Goal: Task Accomplishment & Management: Manage account settings

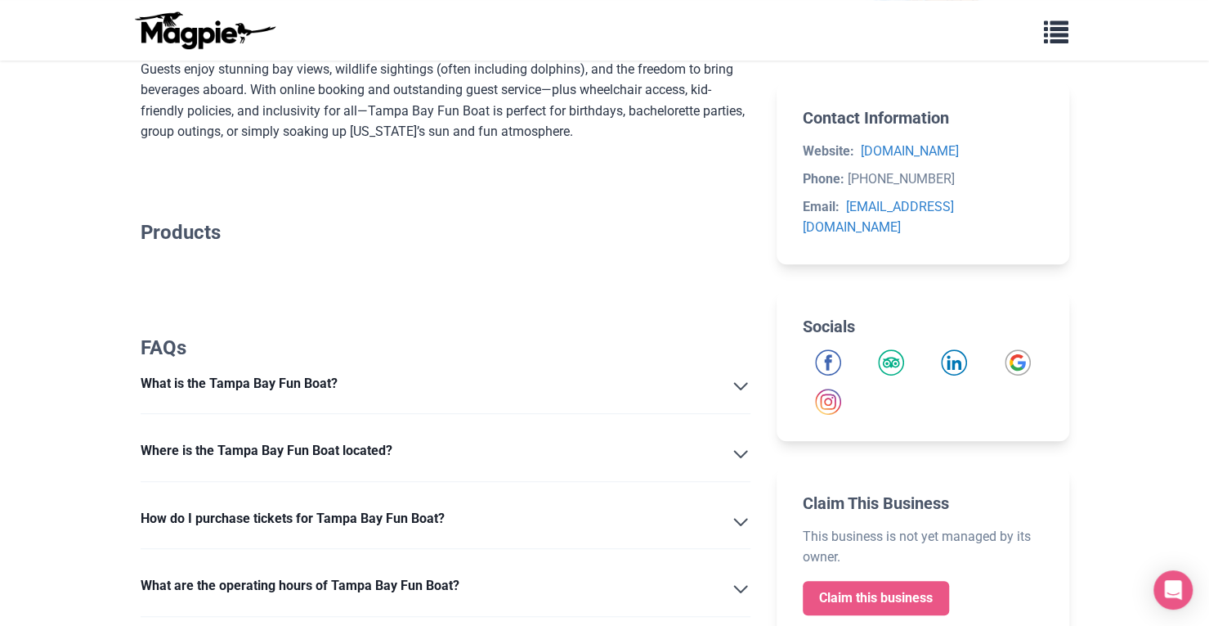
scroll to position [299, 0]
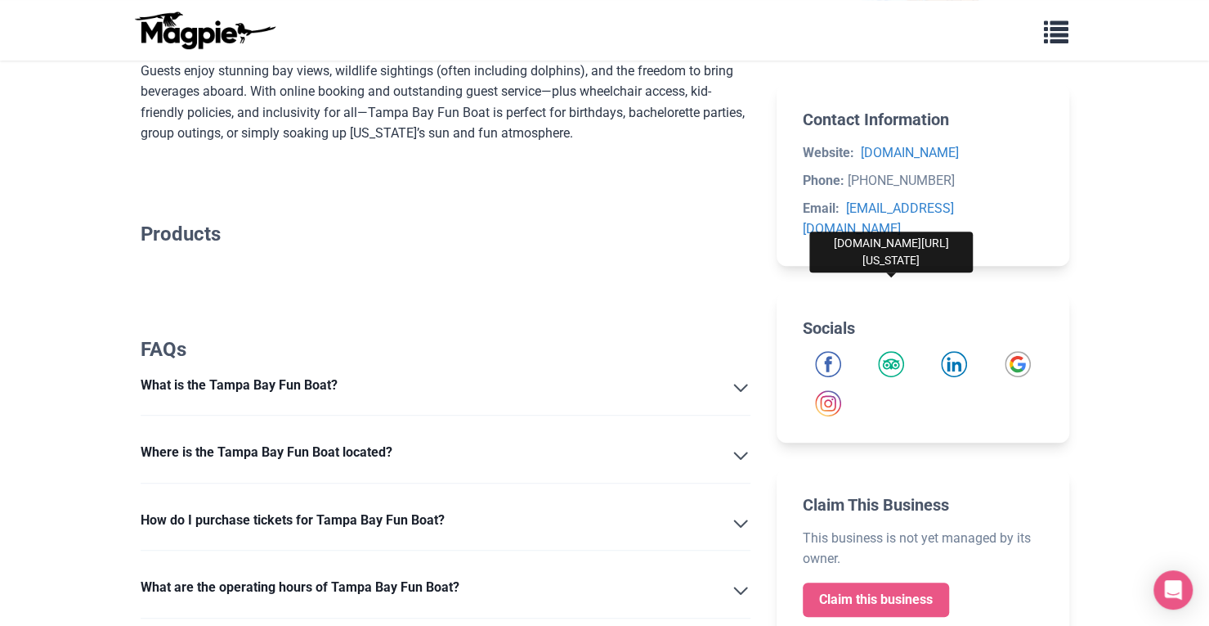
click at [893, 351] on img "Tripadvisor" at bounding box center [891, 364] width 26 height 26
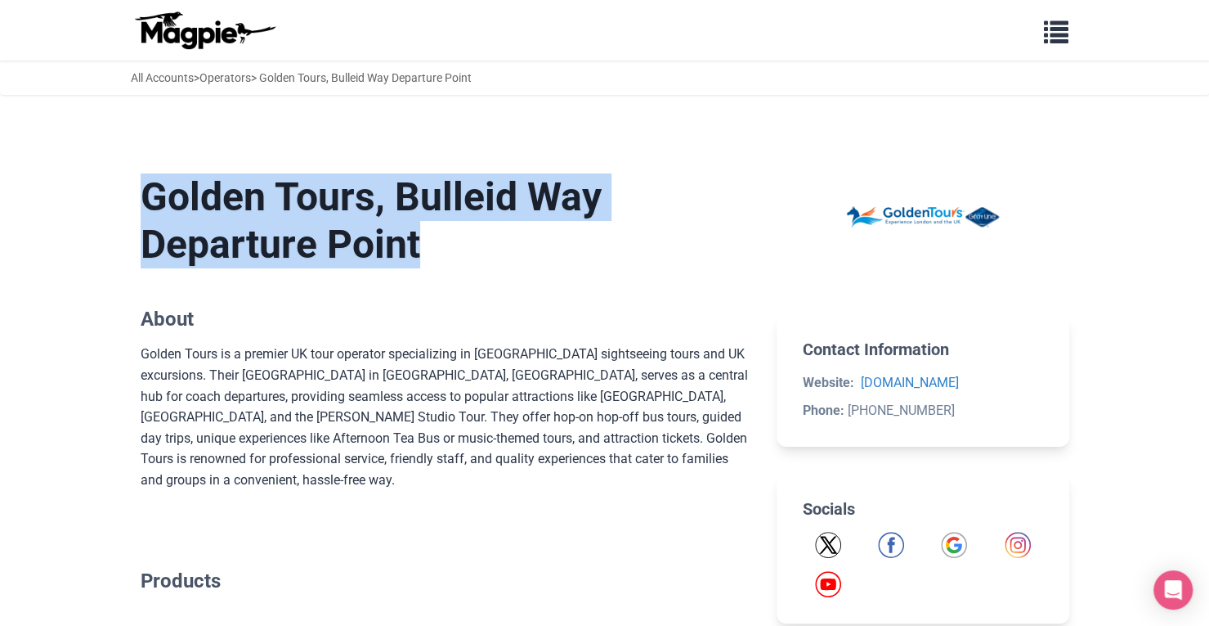
drag, startPoint x: 143, startPoint y: 194, endPoint x: 478, endPoint y: 236, distance: 337.0
click at [478, 236] on h1 "Golden Tours, Bulleid Way Departure Point" at bounding box center [446, 220] width 611 height 94
copy h1 "Golden Tours, Bulleid Way Departure Point"
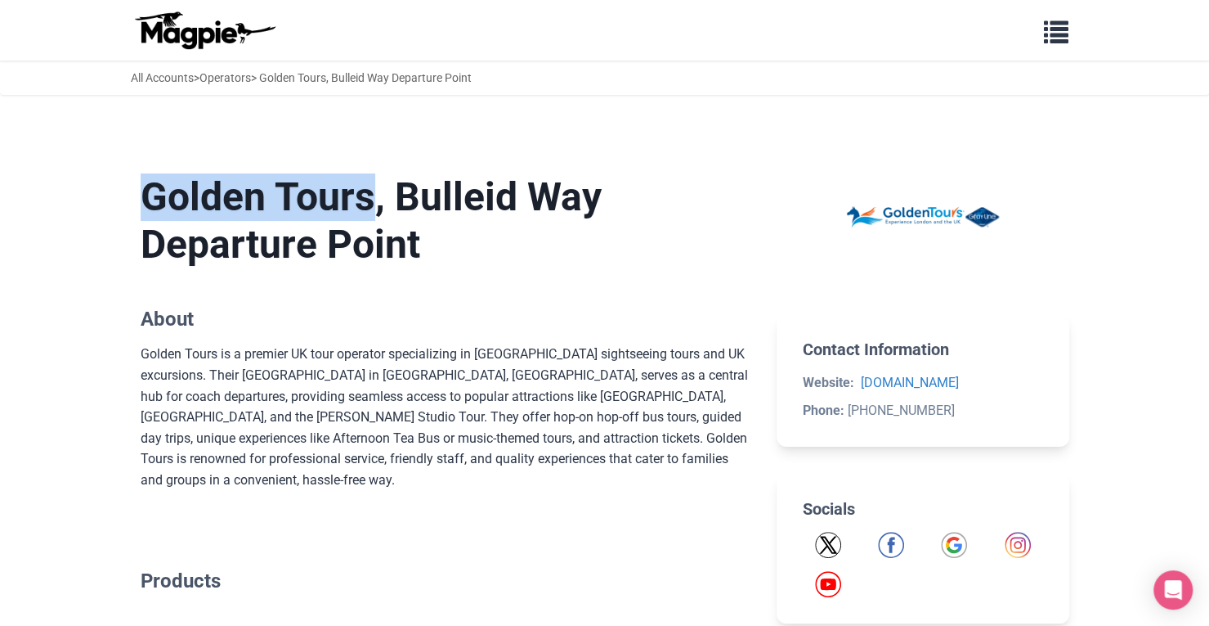
drag, startPoint x: 147, startPoint y: 192, endPoint x: 396, endPoint y: 190, distance: 248.6
click at [396, 190] on h1 "Golden Tours, Bulleid Way Departure Point" at bounding box center [446, 220] width 611 height 94
copy h1 "Golden Tours"
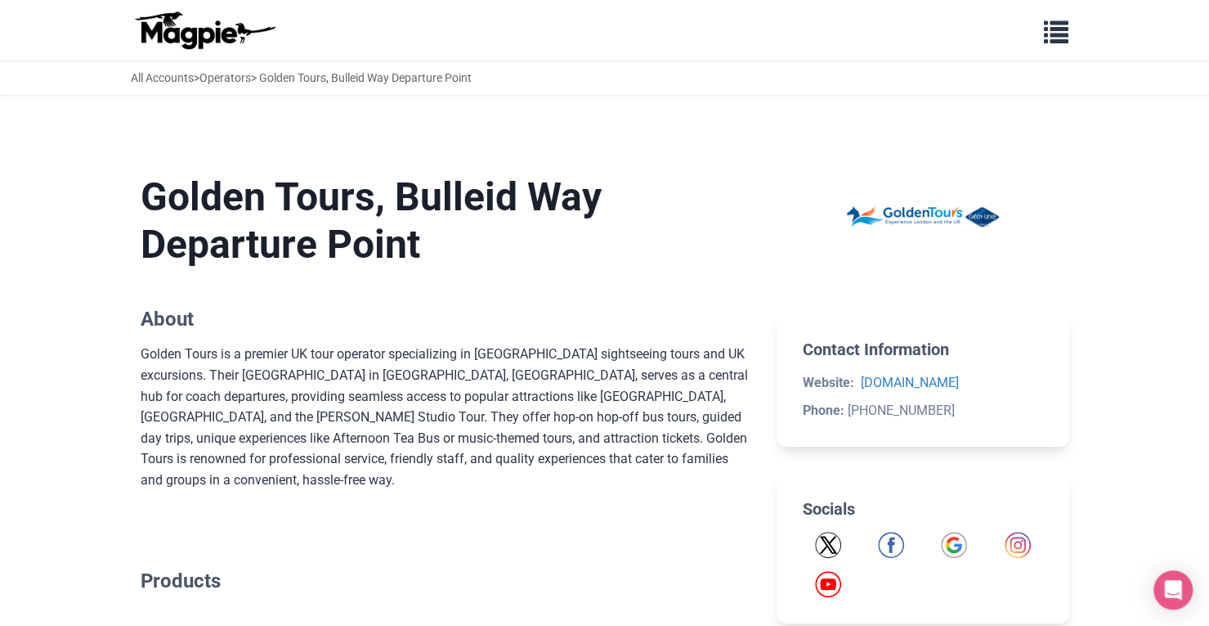
click at [437, 269] on section "Golden Tours, Bulleid Way Departure Point About Golden Tours is a premier UK to…" at bounding box center [446, 331] width 611 height 369
drag, startPoint x: 419, startPoint y: 193, endPoint x: 546, endPoint y: 182, distance: 128.0
click at [546, 182] on h1 "Golden Tours, Bulleid Way Departure Point" at bounding box center [446, 220] width 611 height 94
copy h1 "Bulleid"
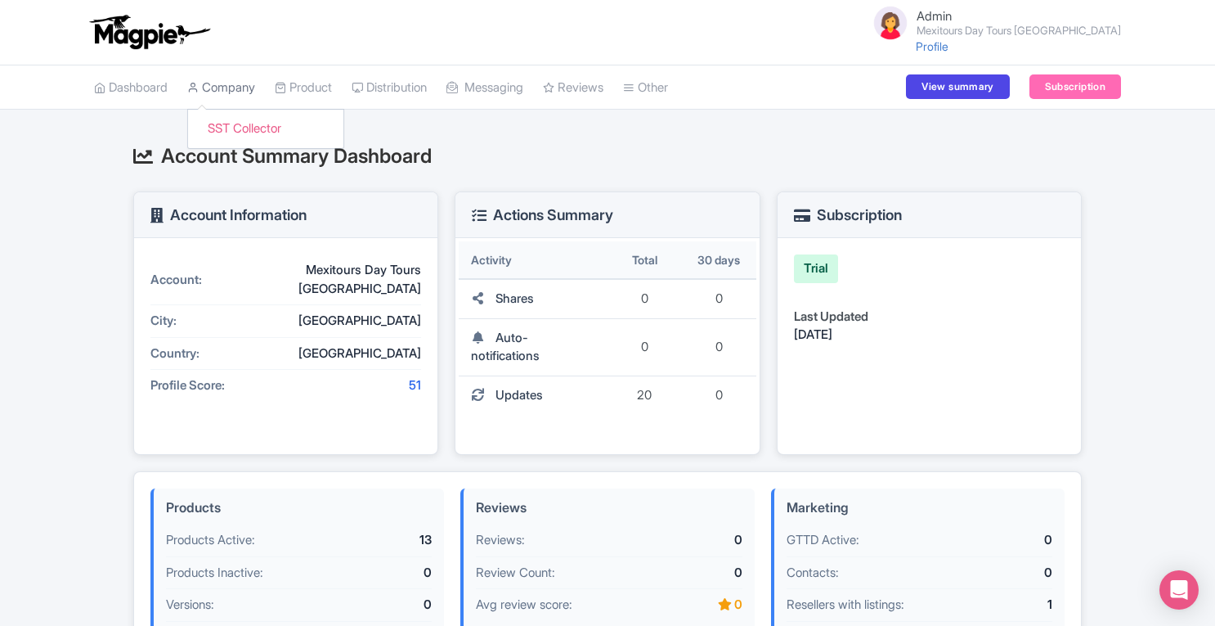
click at [222, 85] on link "Company" at bounding box center [221, 87] width 68 height 45
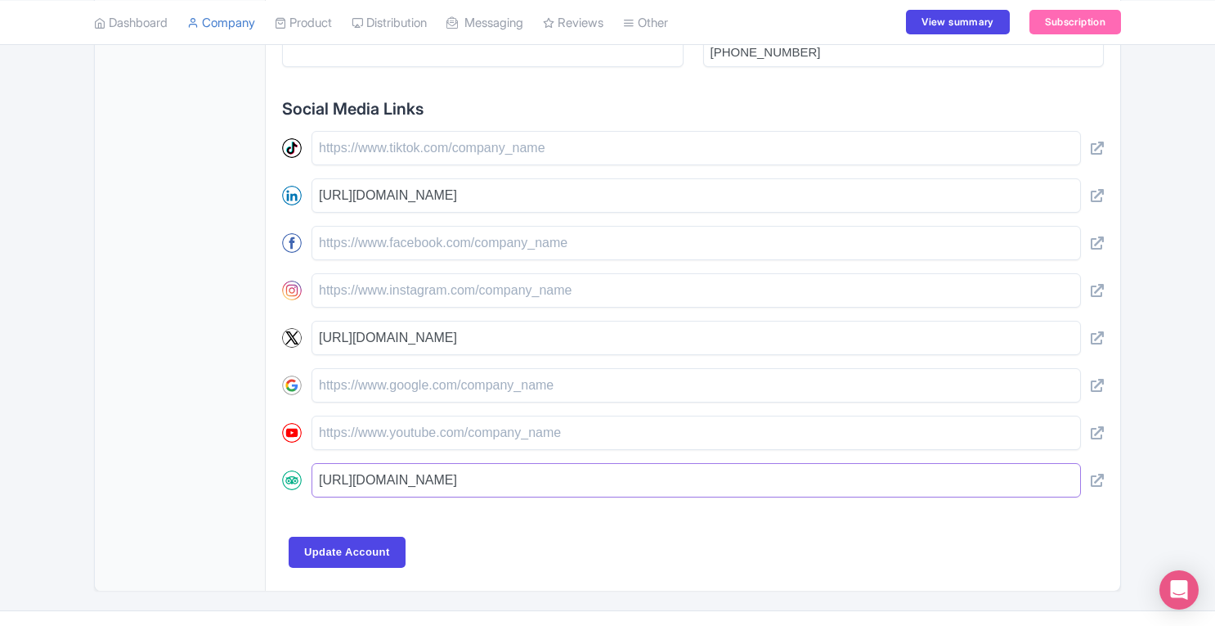
scroll to position [0, 196]
drag, startPoint x: 320, startPoint y: 493, endPoint x: 1164, endPoint y: 490, distance: 844.7
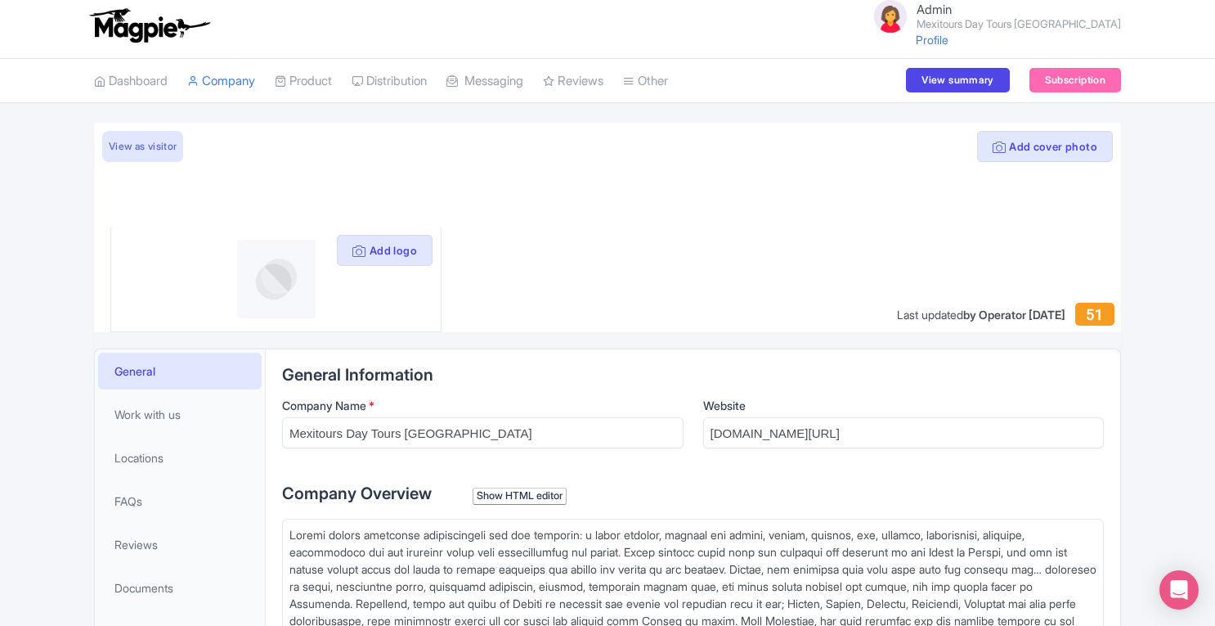
scroll to position [0, 0]
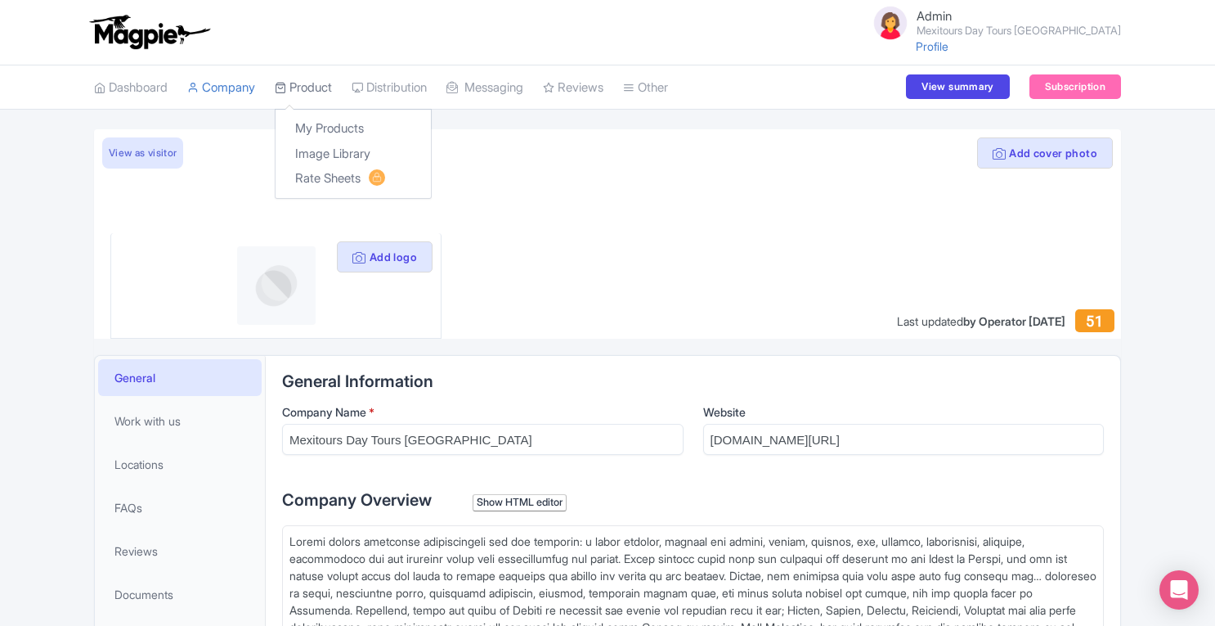
click at [324, 88] on link "Product" at bounding box center [303, 87] width 57 height 45
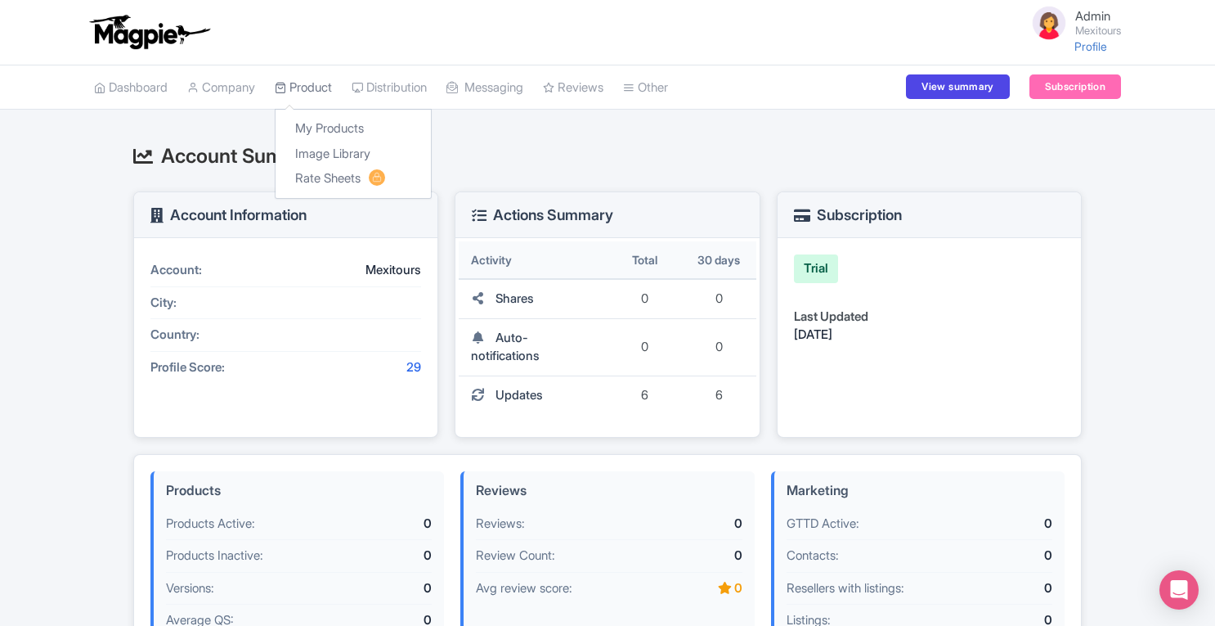
click at [332, 89] on link "Product" at bounding box center [303, 87] width 57 height 45
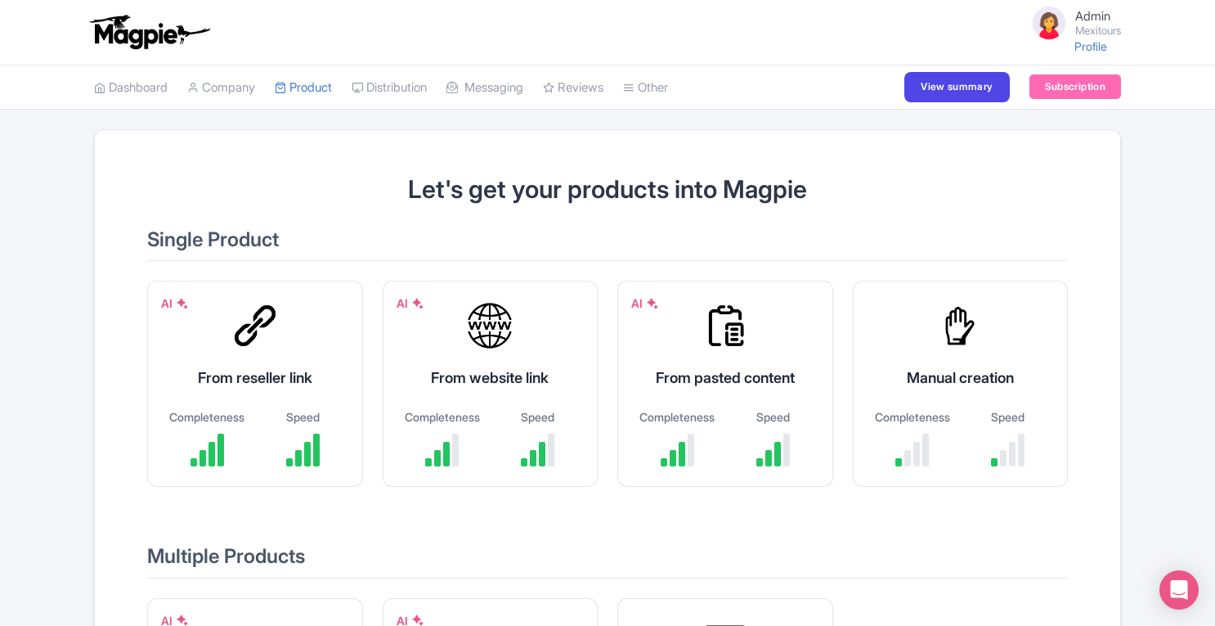
scroll to position [315, 0]
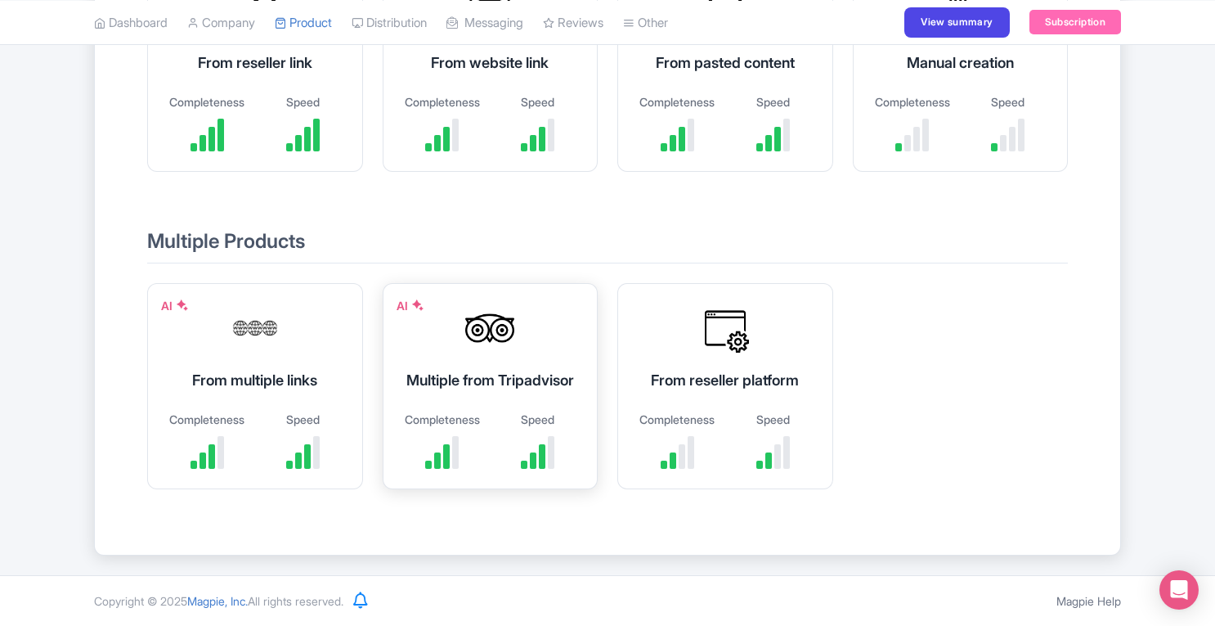
click at [504, 379] on div "Multiple from Tripadvisor" at bounding box center [490, 380] width 175 height 22
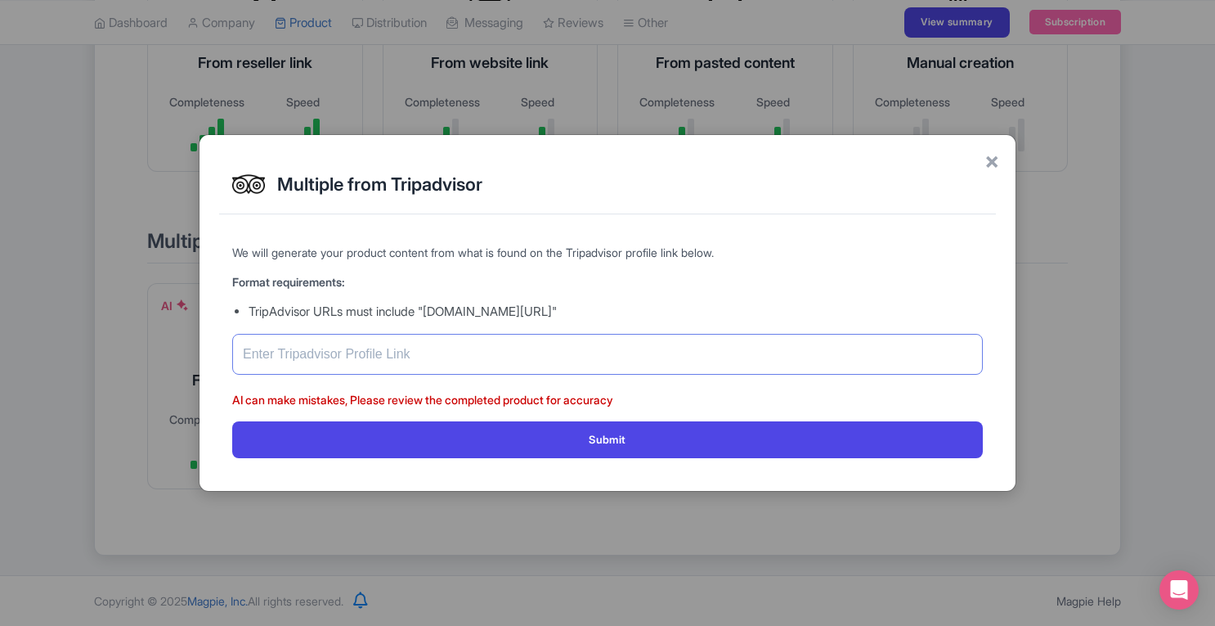
click at [466, 343] on input "text" at bounding box center [607, 354] width 751 height 41
paste input "https://www.tripadvisor.com/Attraction_Review-g150800-d2038403-Reviews-Mexitour…"
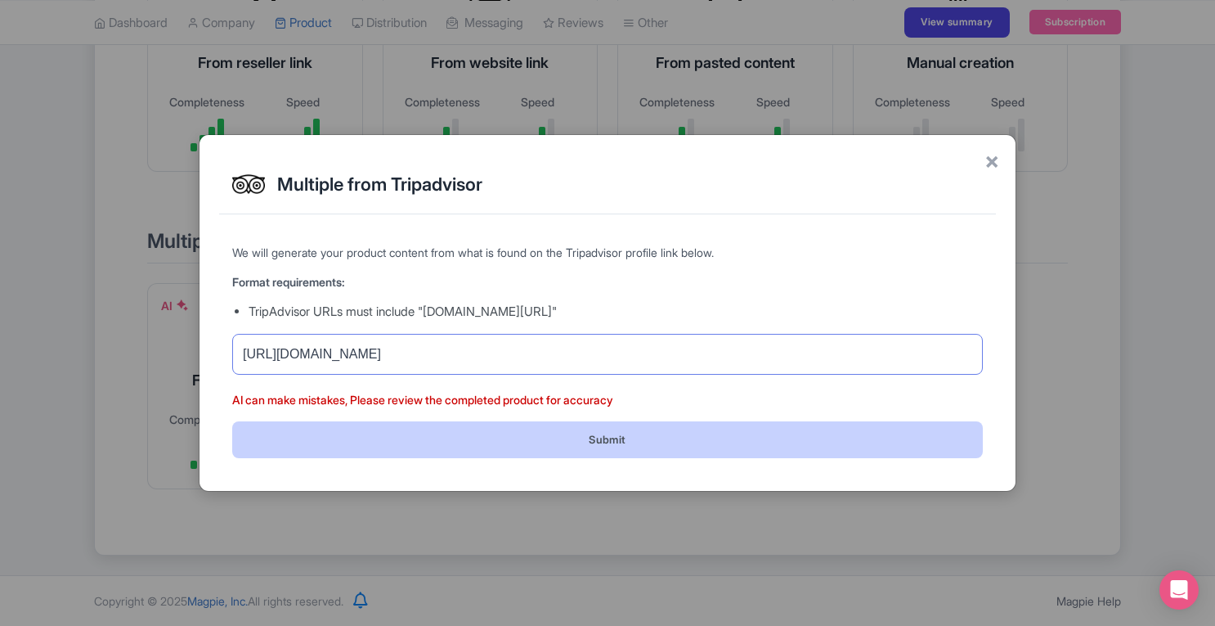
type input "https://www.tripadvisor.com/Attraction_Review-g150800-d2038403-Reviews-Mexitour…"
click at [641, 440] on button "Submit" at bounding box center [607, 439] width 751 height 37
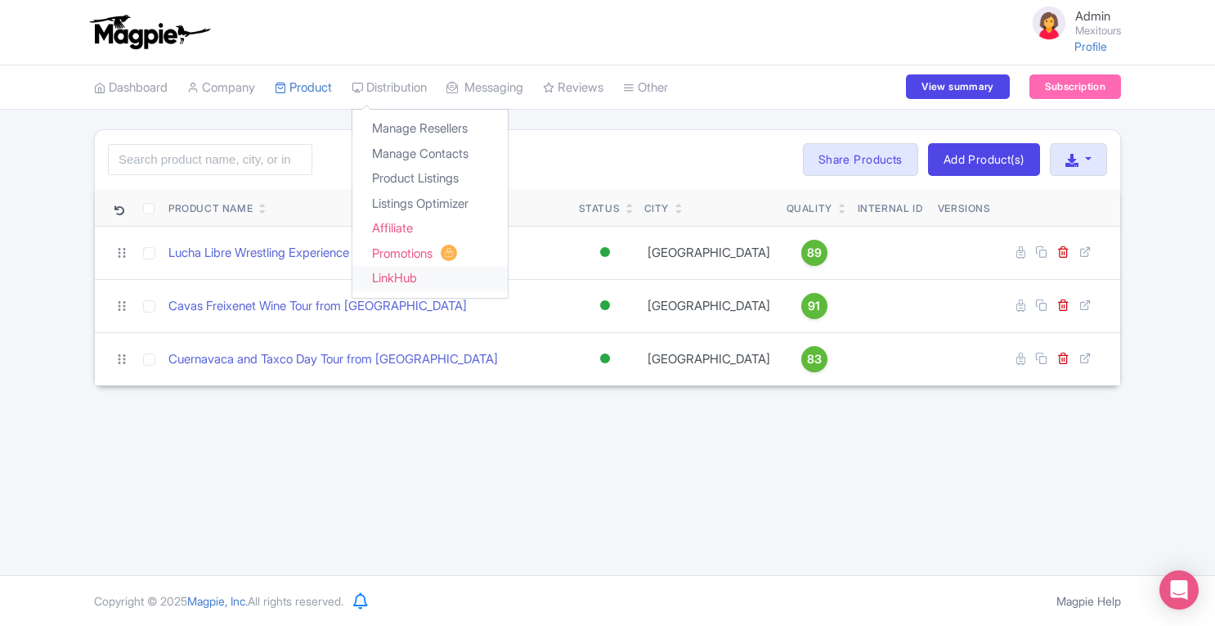
click at [437, 280] on link "LinkHub" at bounding box center [429, 278] width 155 height 25
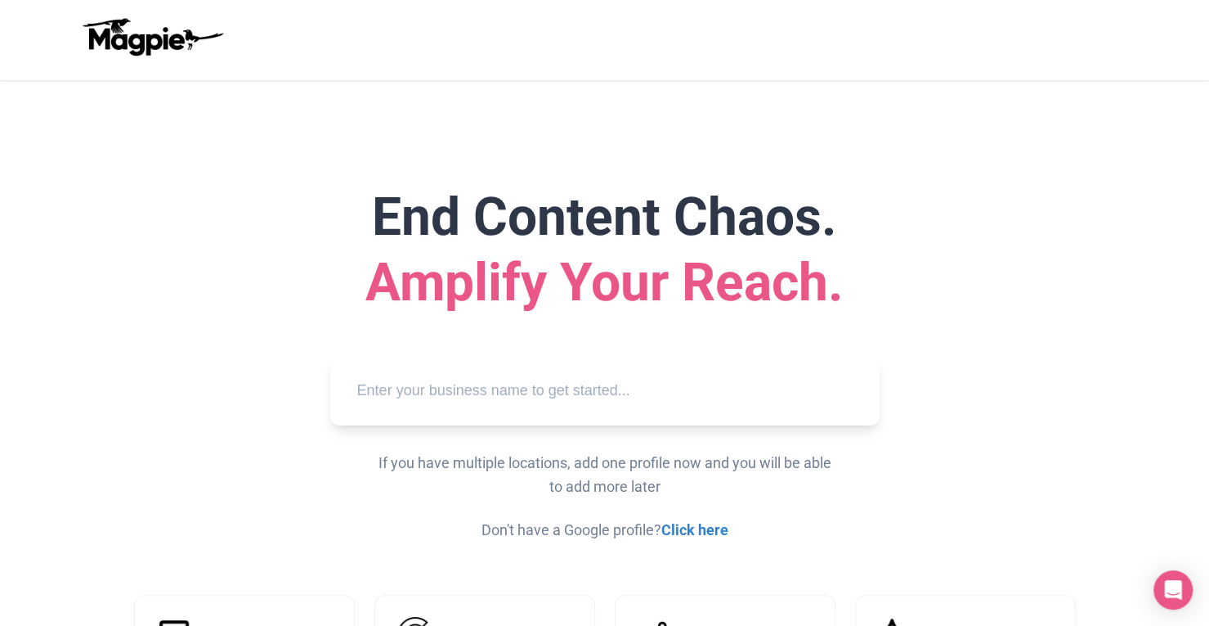
click at [447, 397] on input "text" at bounding box center [604, 390] width 523 height 45
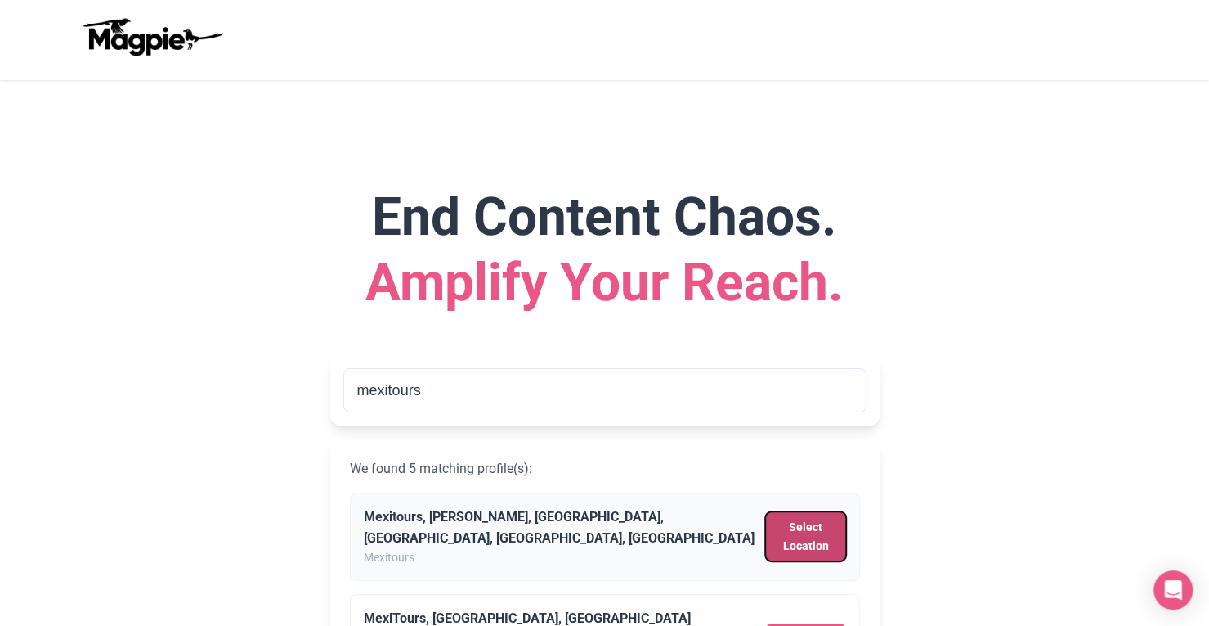
click at [783, 528] on button "Select Location" at bounding box center [805, 536] width 80 height 50
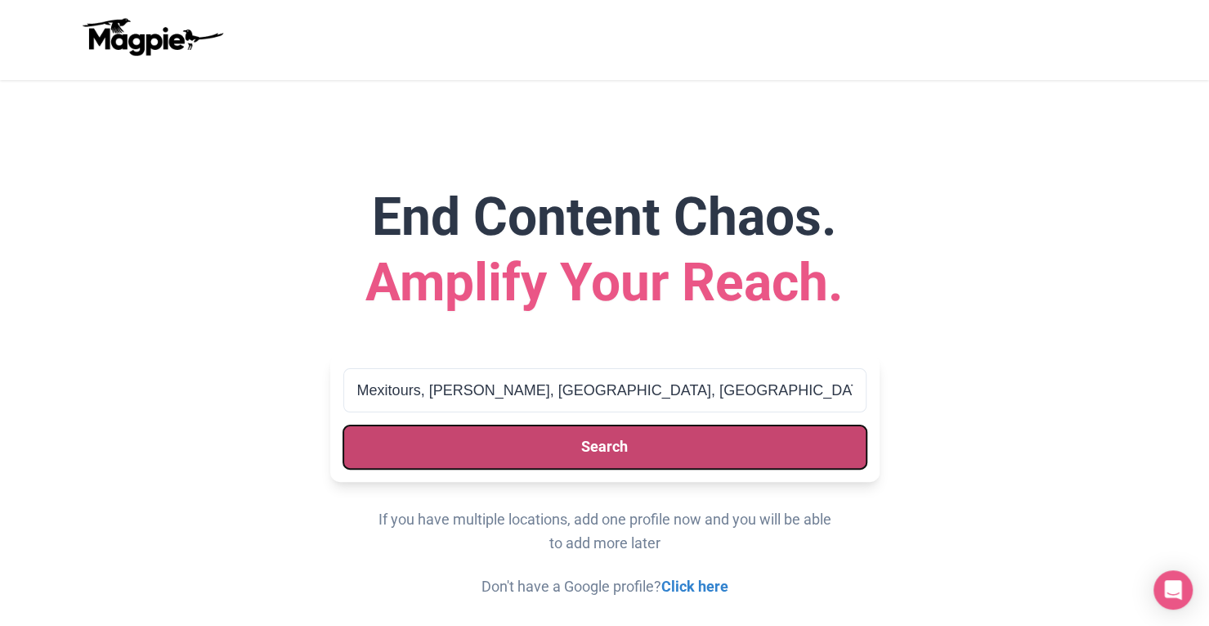
click at [707, 446] on button "Search" at bounding box center [604, 446] width 523 height 43
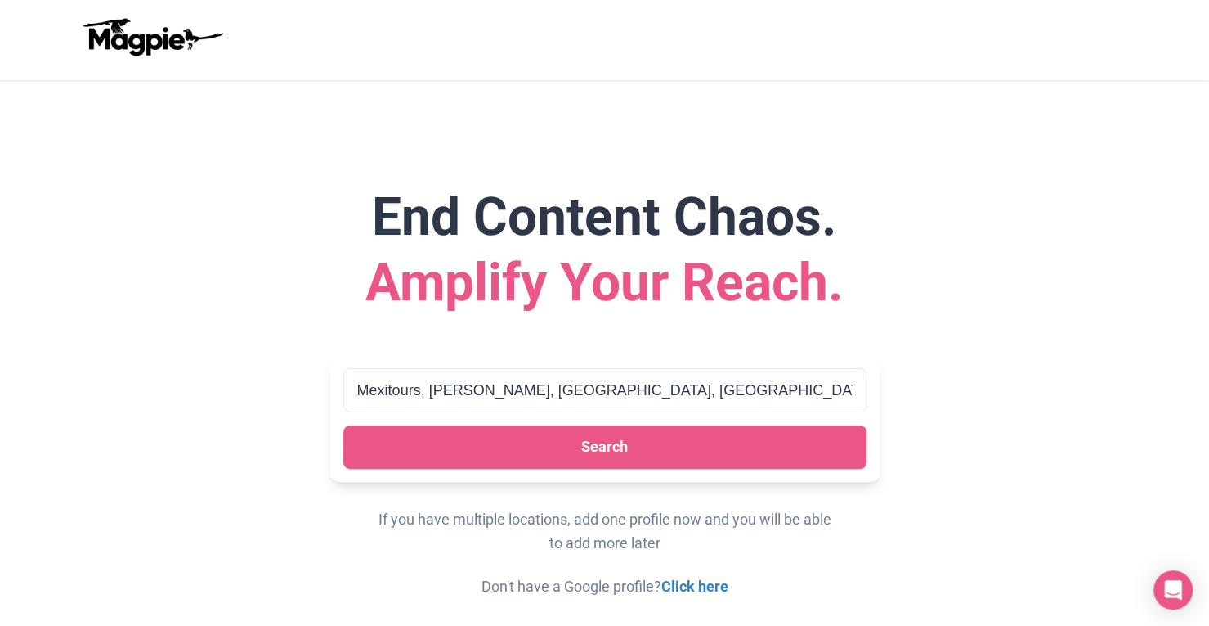
click at [952, 311] on h1 "End Content Chaos. Amplify Your Reach." at bounding box center [605, 250] width 942 height 131
click at [765, 388] on input "Mexitours, Saturno, Guerrero, Mexico City, CDMX, Mexico" at bounding box center [604, 390] width 523 height 45
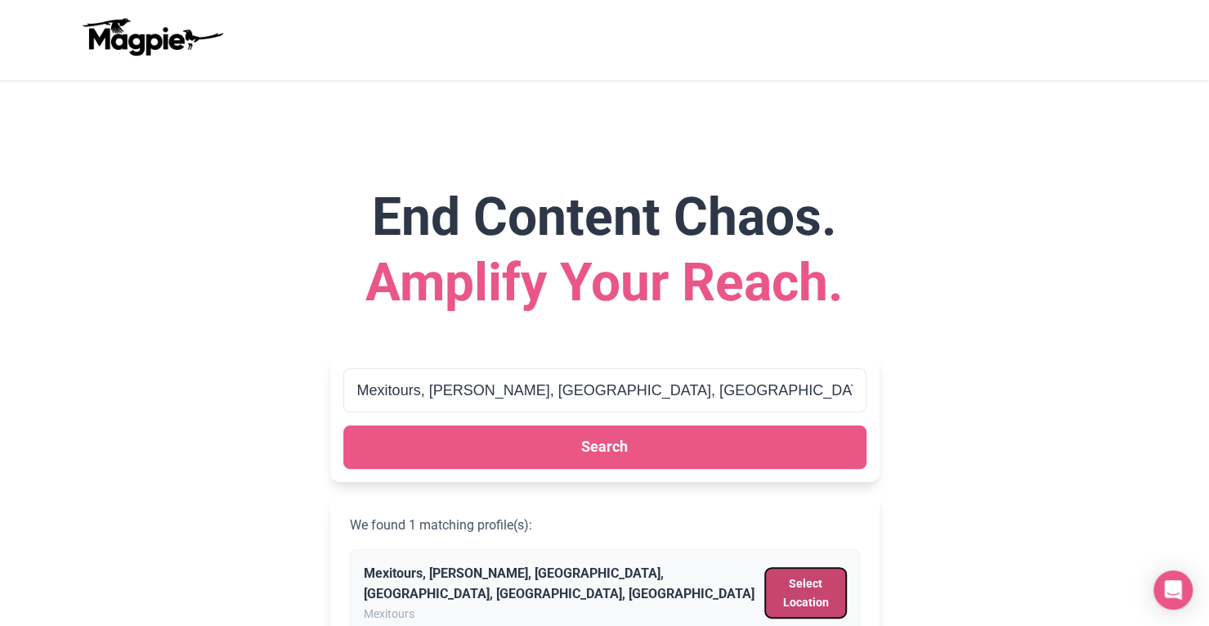
click at [783, 595] on button "Select Location" at bounding box center [805, 593] width 80 height 50
type input "Mexitours, Saturno, Guerrero, Mexico City, CDMX, Mexico"
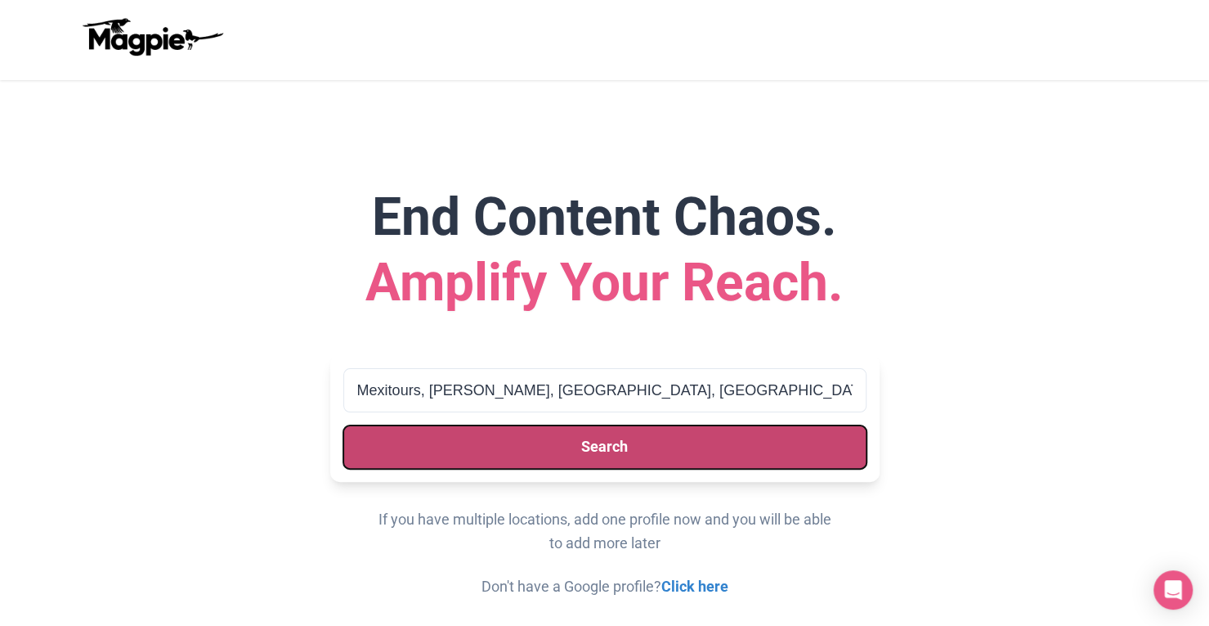
click at [705, 452] on button "Search" at bounding box center [604, 446] width 523 height 43
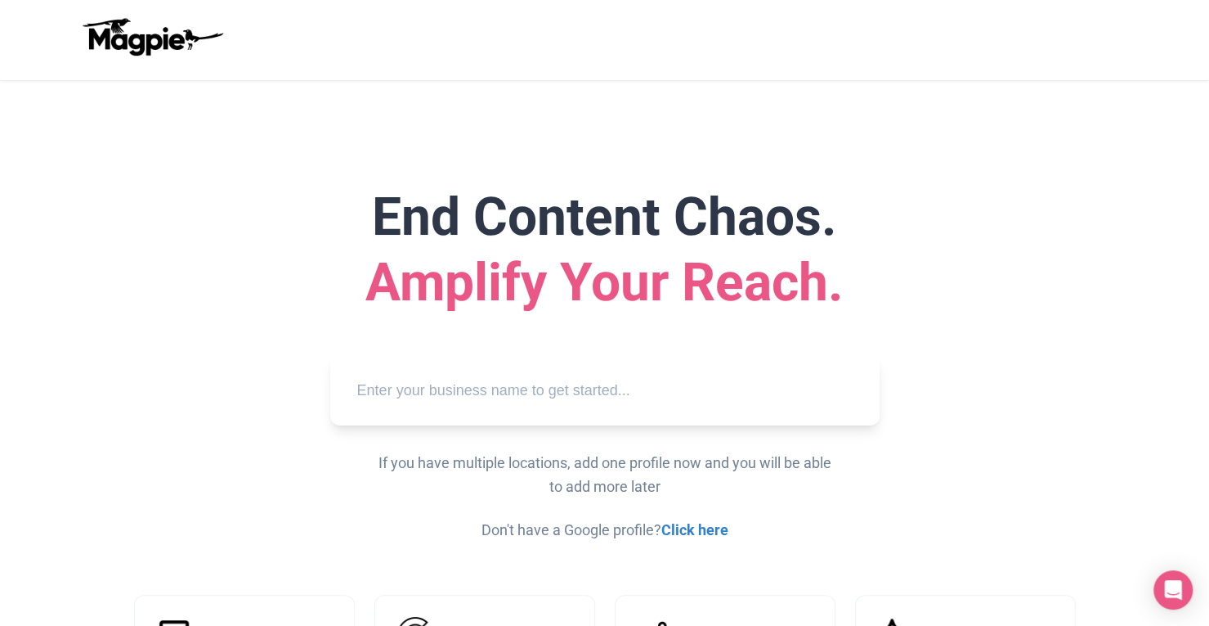
click at [539, 399] on input "text" at bounding box center [604, 390] width 523 height 45
type input ","
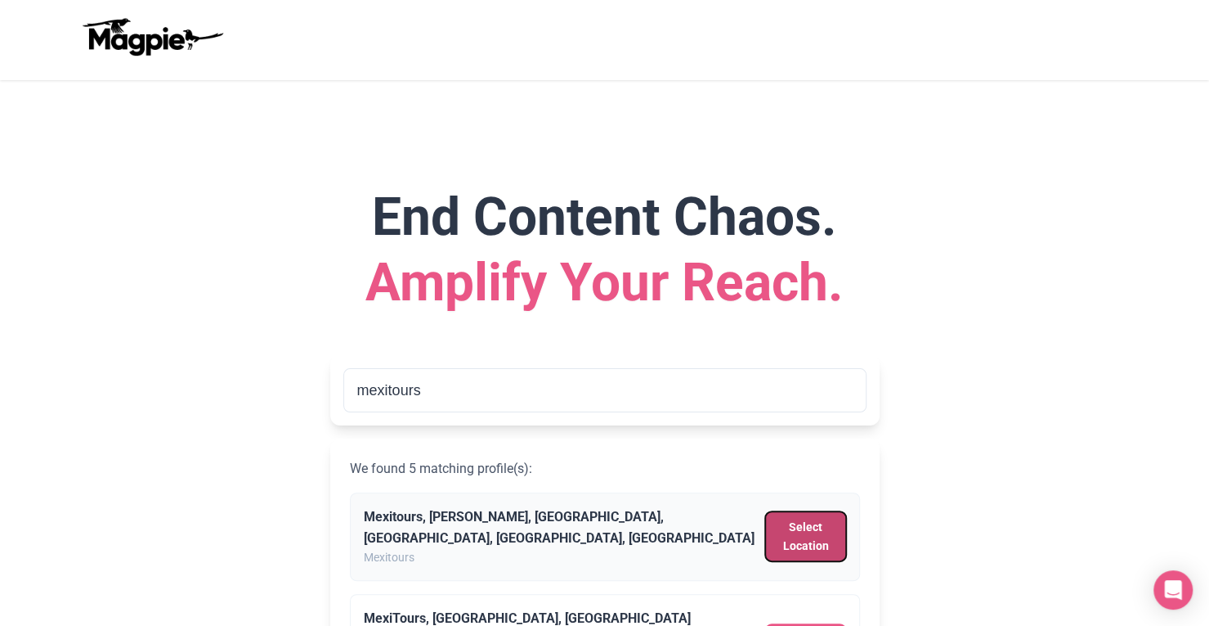
click at [798, 523] on button "Select Location" at bounding box center [805, 536] width 80 height 50
type input "Mexitours, Saturno, Guerrero, Mexico City, CDMX, Mexico"
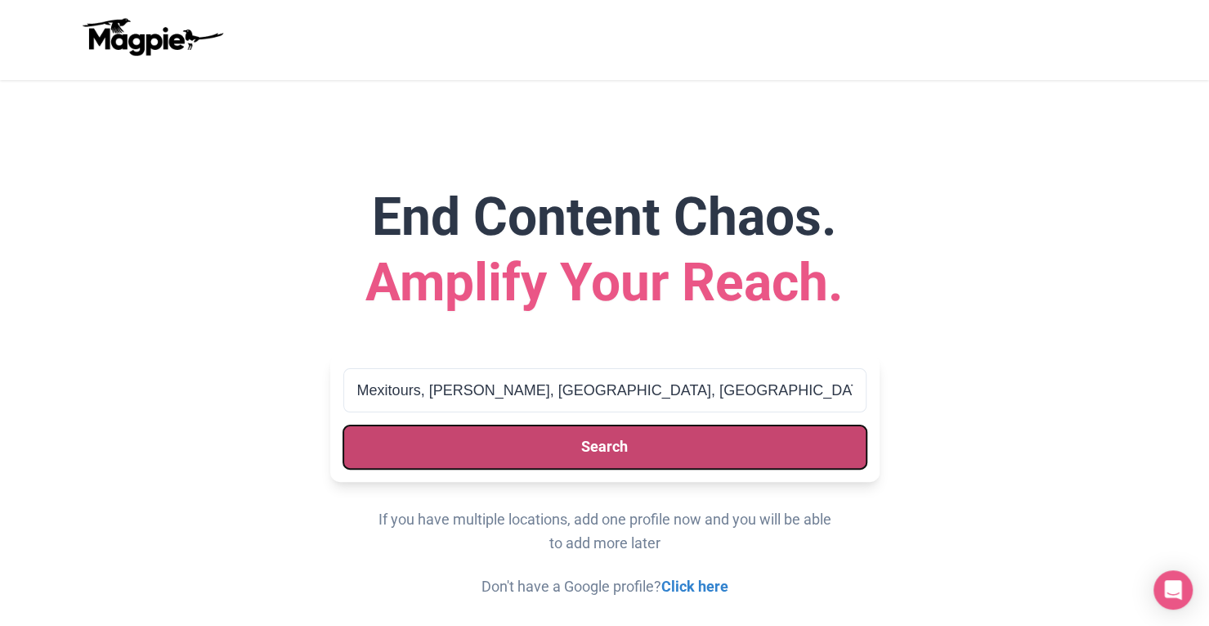
click at [697, 437] on button "Search" at bounding box center [604, 446] width 523 height 43
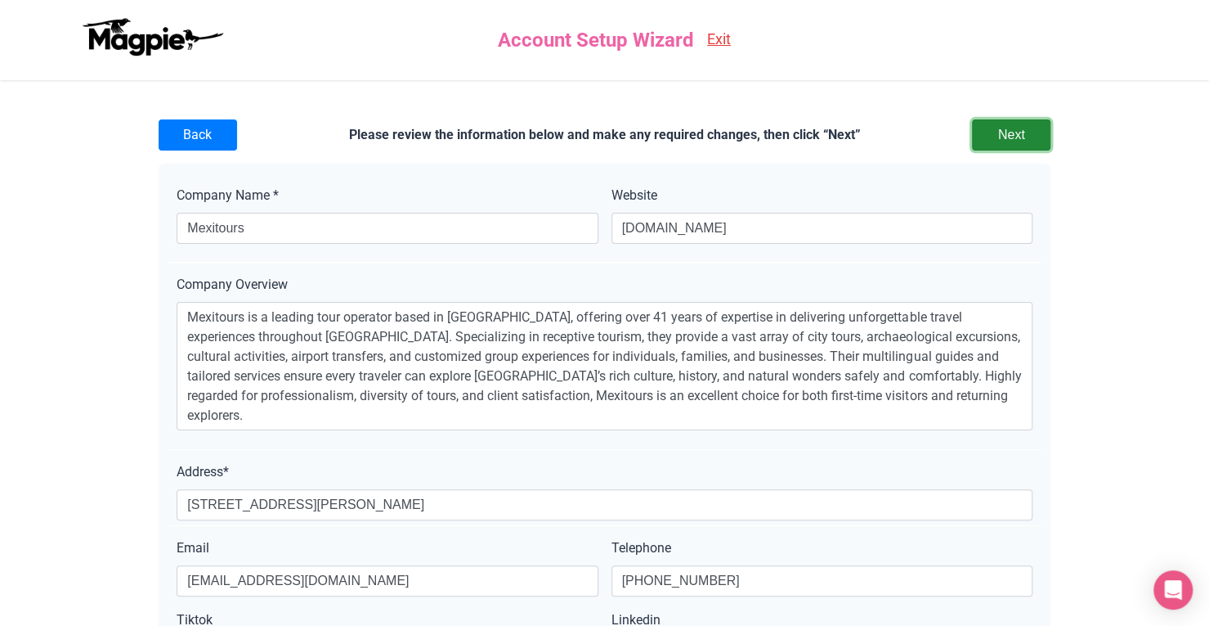
click at [1003, 137] on input "Next" at bounding box center [1011, 134] width 79 height 31
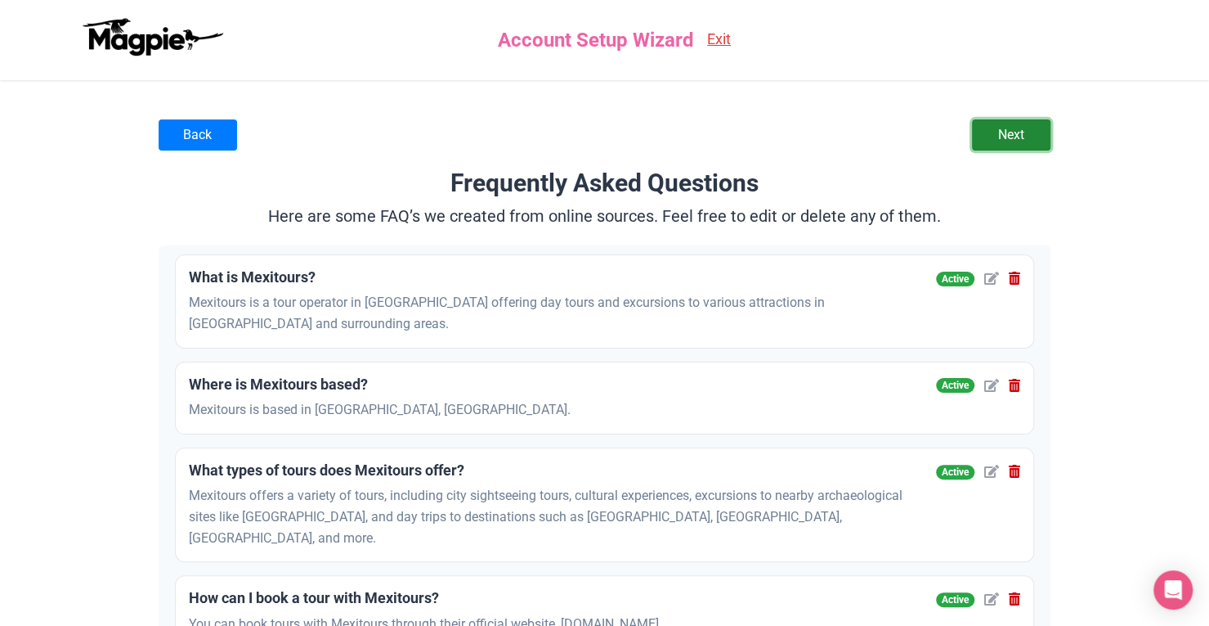
click at [1024, 119] on link "Next" at bounding box center [1011, 134] width 79 height 31
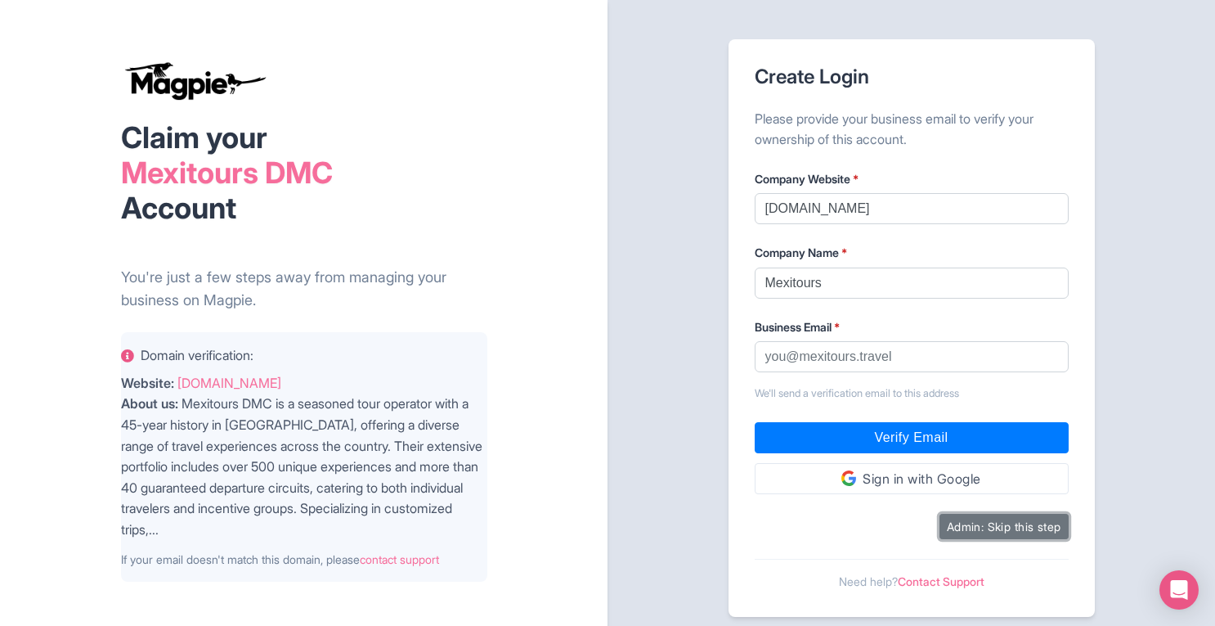
click at [994, 533] on button "Admin: Skip this step" at bounding box center [1004, 526] width 129 height 25
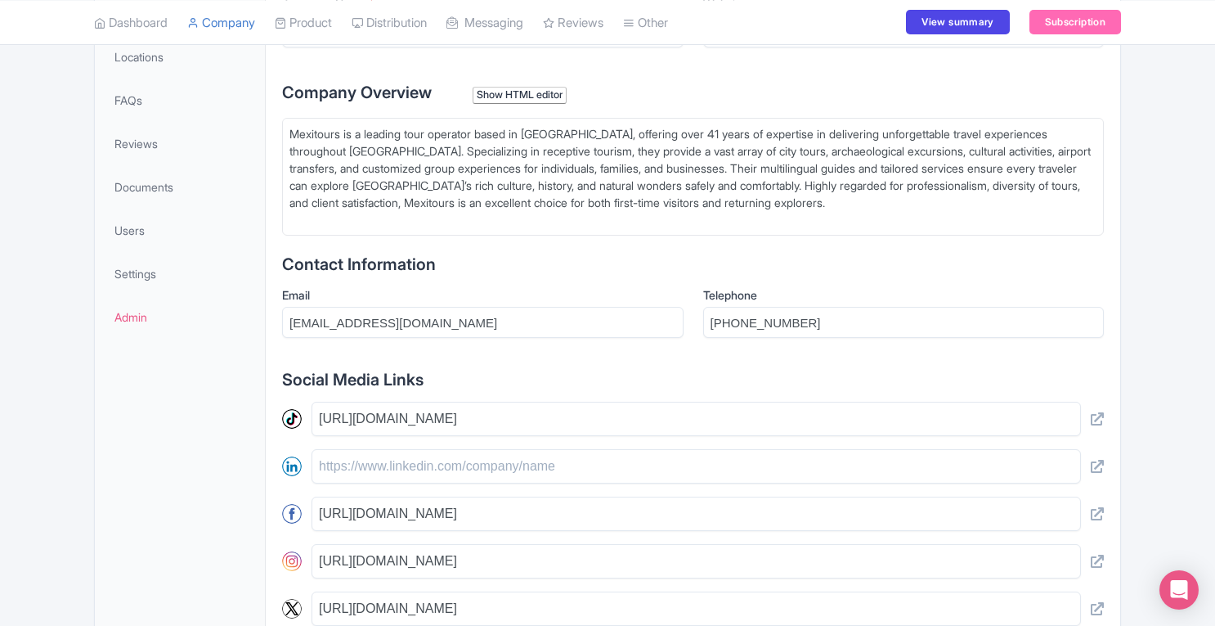
scroll to position [621, 0]
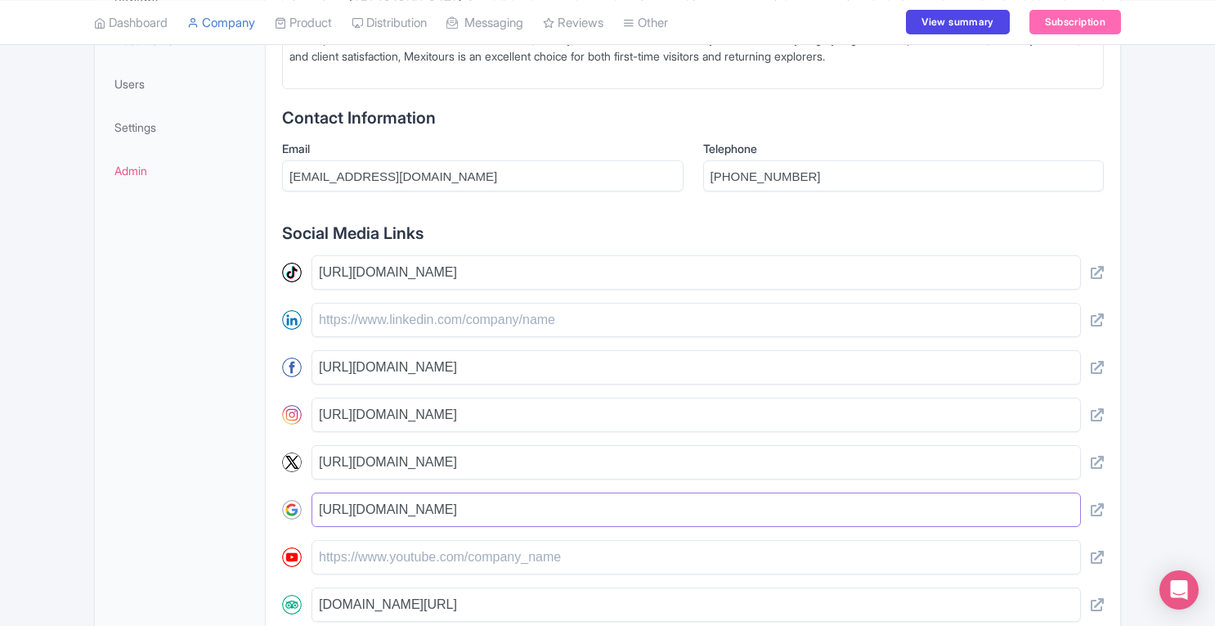
drag, startPoint x: 318, startPoint y: 507, endPoint x: 877, endPoint y: 505, distance: 558.5
click at [877, 505] on input "https://www.google.com/maps/place/?q=place_id:ChIJGUxkWN_40YURv4hPmC4fBV4" at bounding box center [696, 509] width 769 height 34
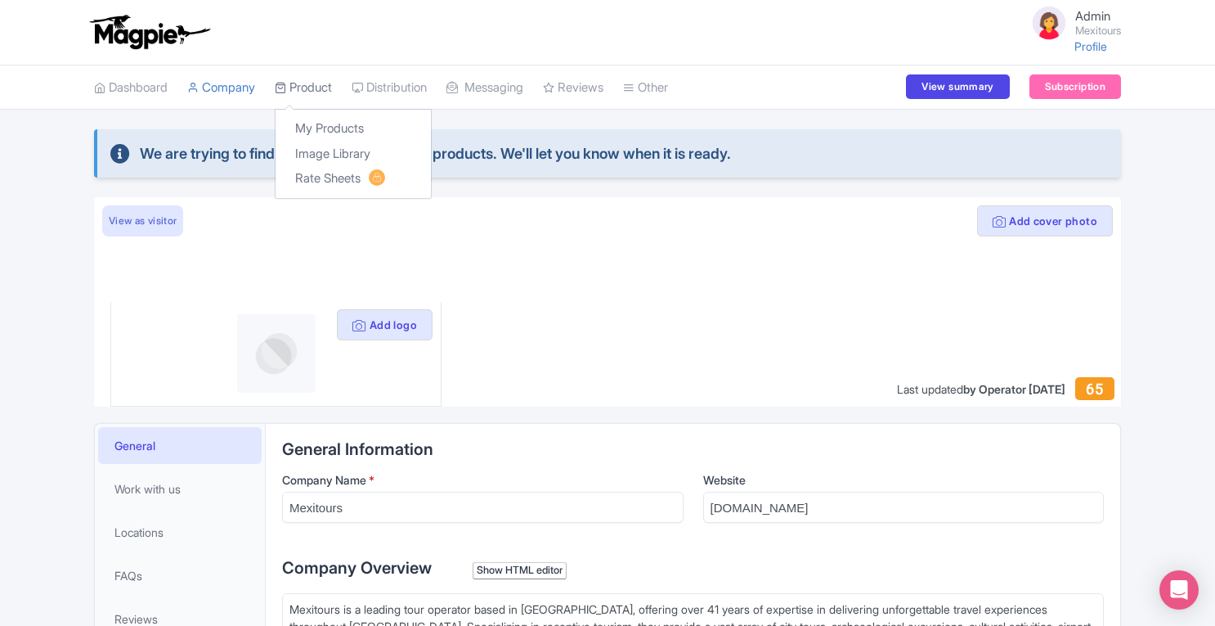
click at [313, 81] on link "Product" at bounding box center [303, 87] width 57 height 45
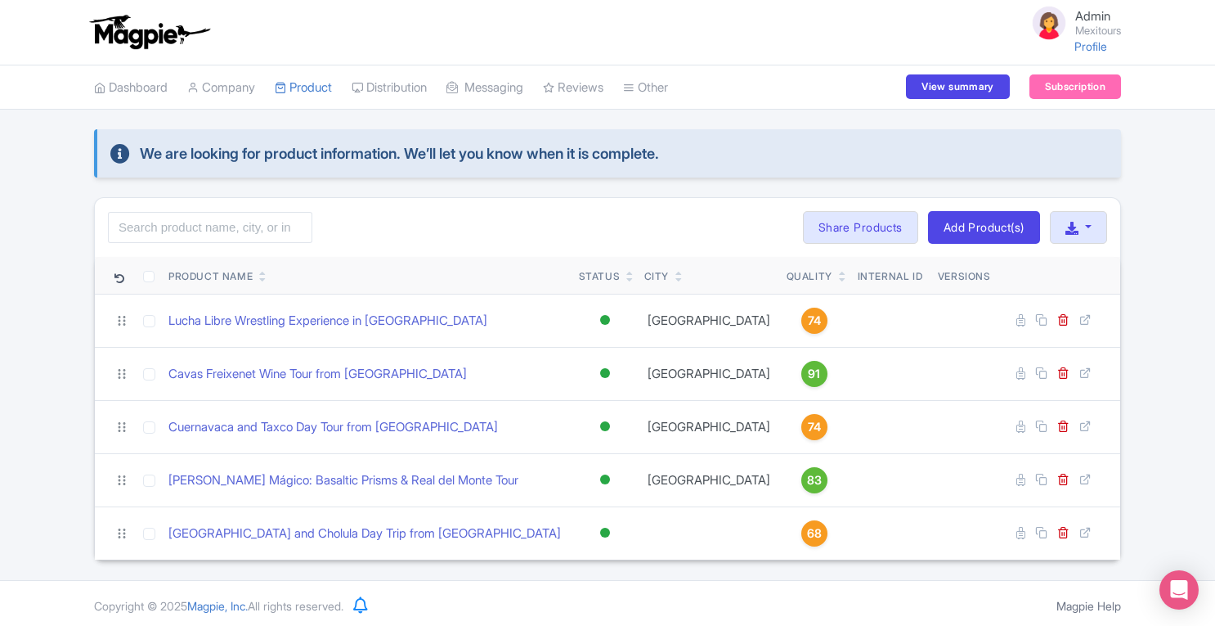
scroll to position [1, 0]
click at [252, 79] on link "Company" at bounding box center [221, 87] width 68 height 45
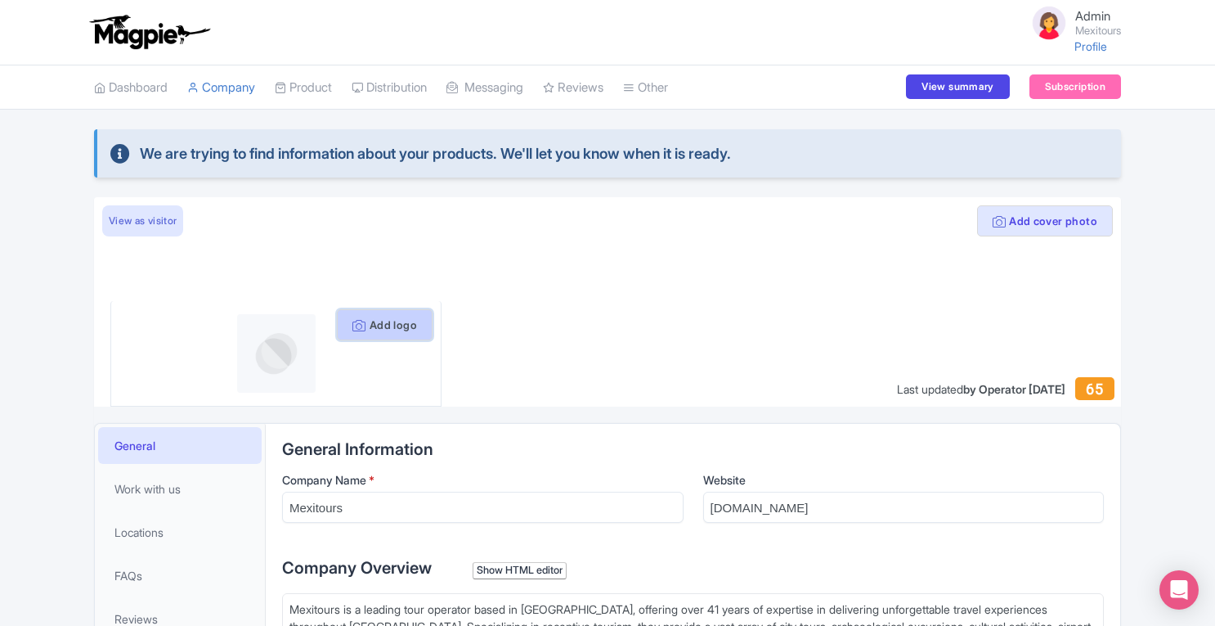
click at [389, 313] on button "Add logo" at bounding box center [385, 324] width 96 height 31
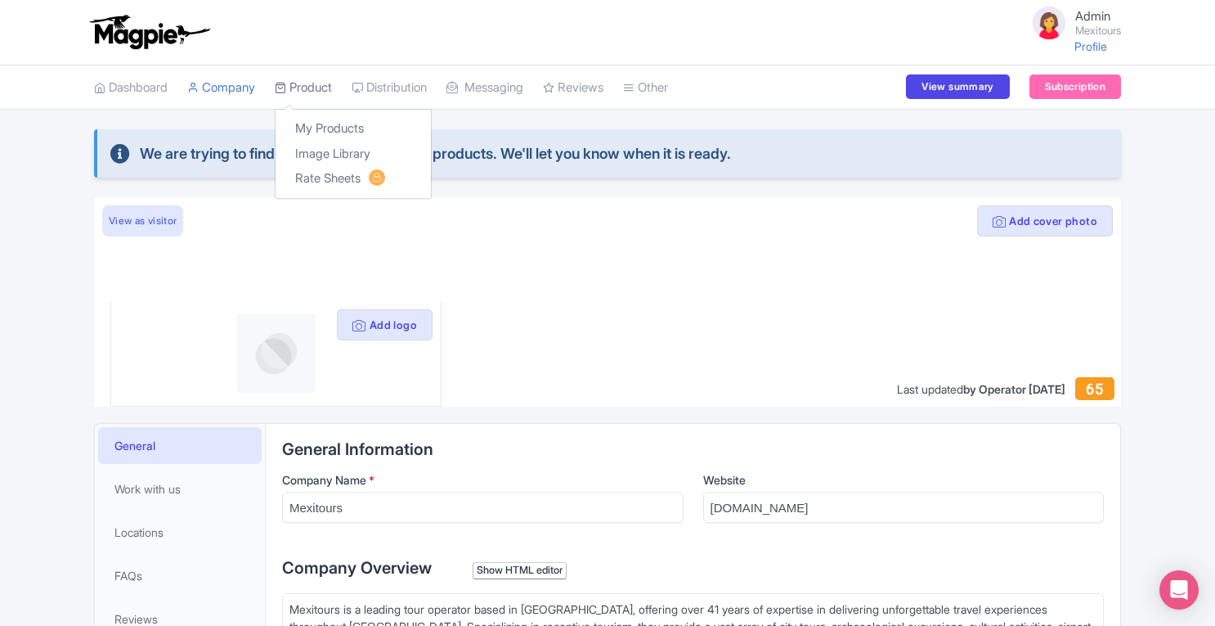
click at [330, 85] on link "Product" at bounding box center [303, 87] width 57 height 45
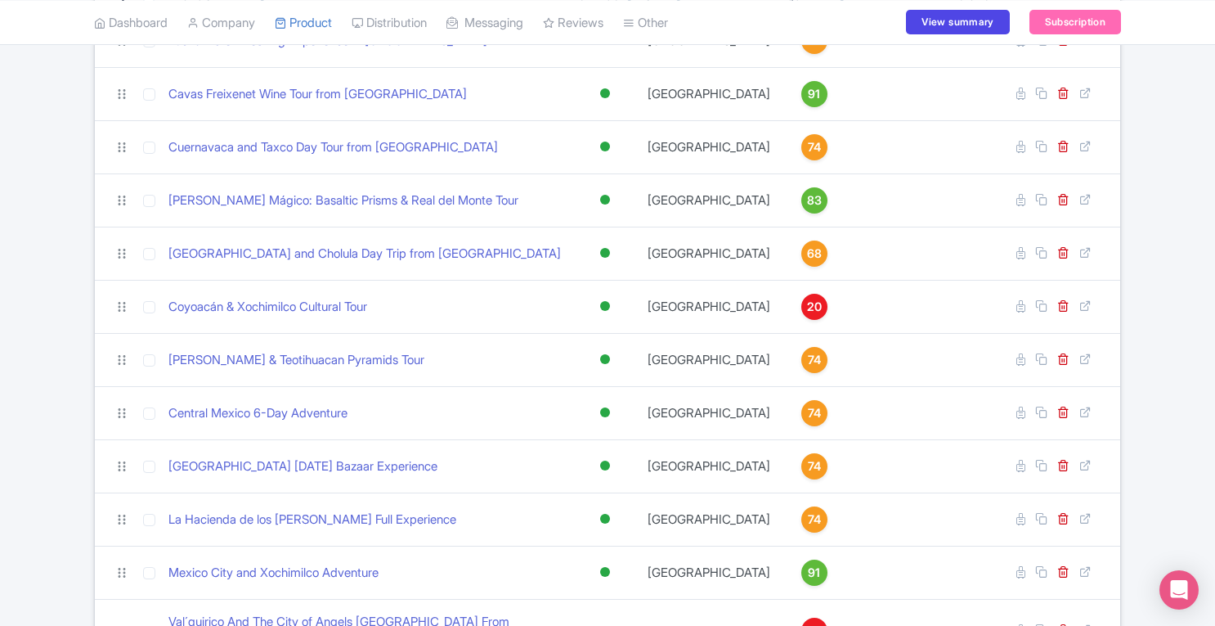
scroll to position [371, 0]
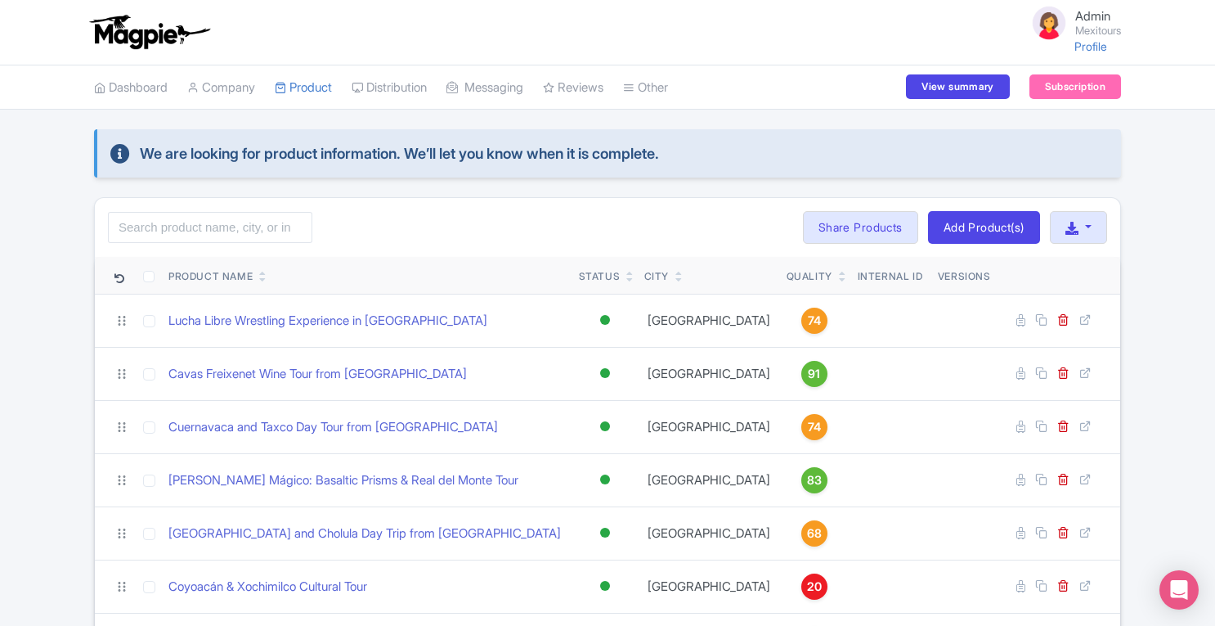
scroll to position [371, 0]
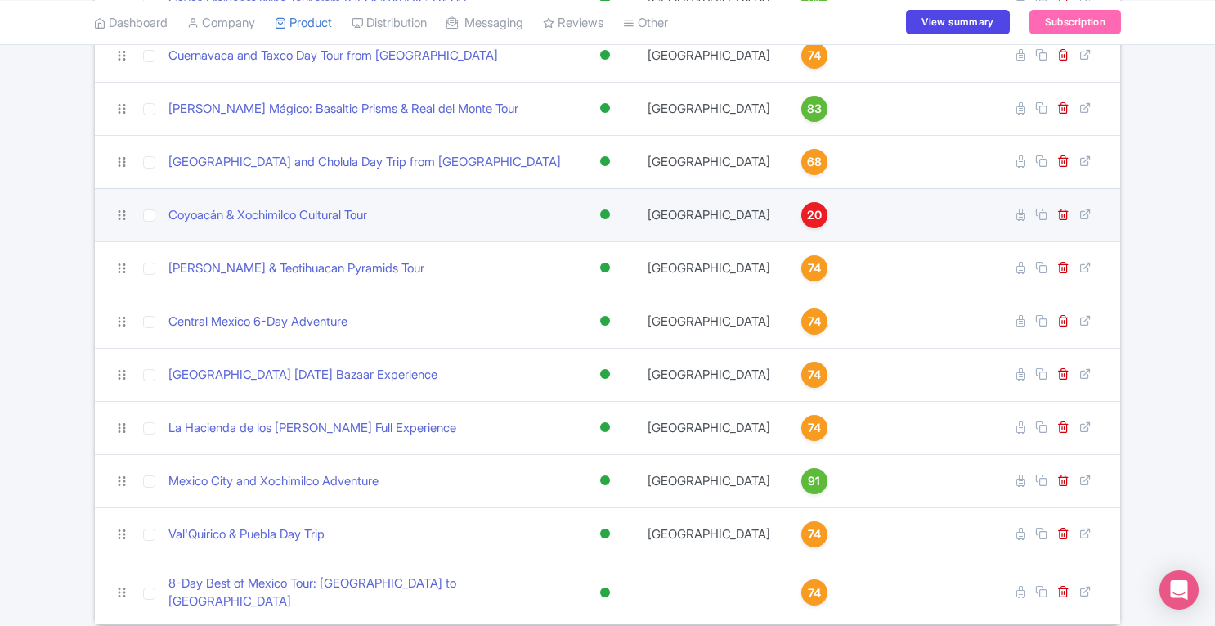
click at [801, 215] on div "20" at bounding box center [814, 215] width 26 height 26
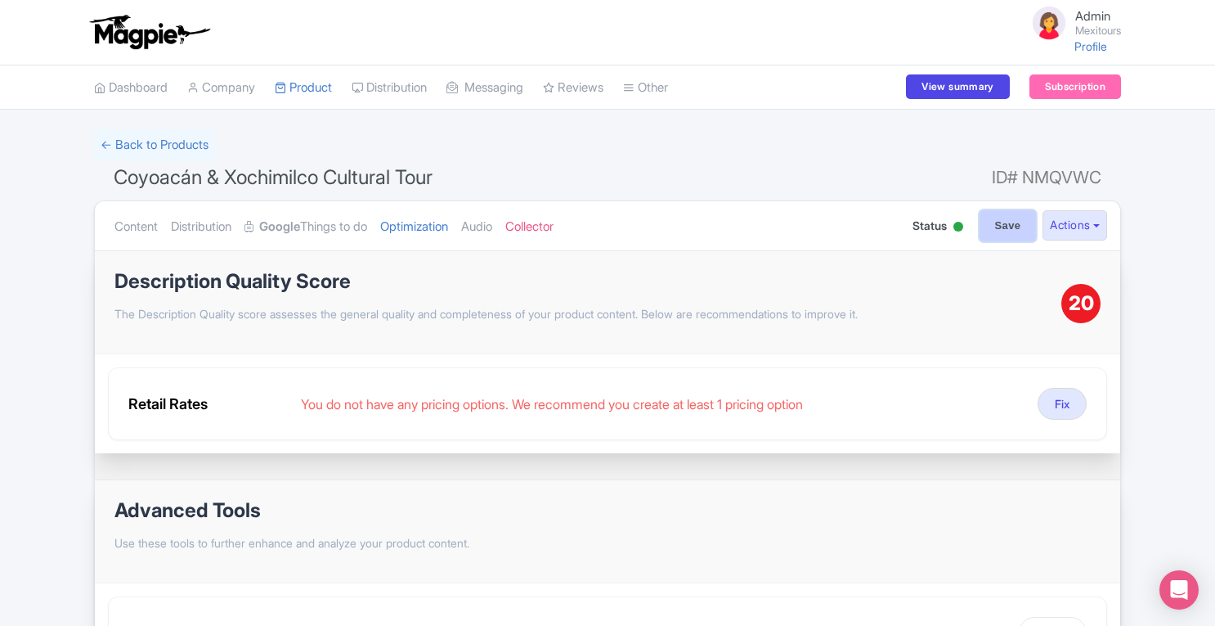
click at [988, 231] on input "Save" at bounding box center [1008, 225] width 57 height 31
type input "Saving..."
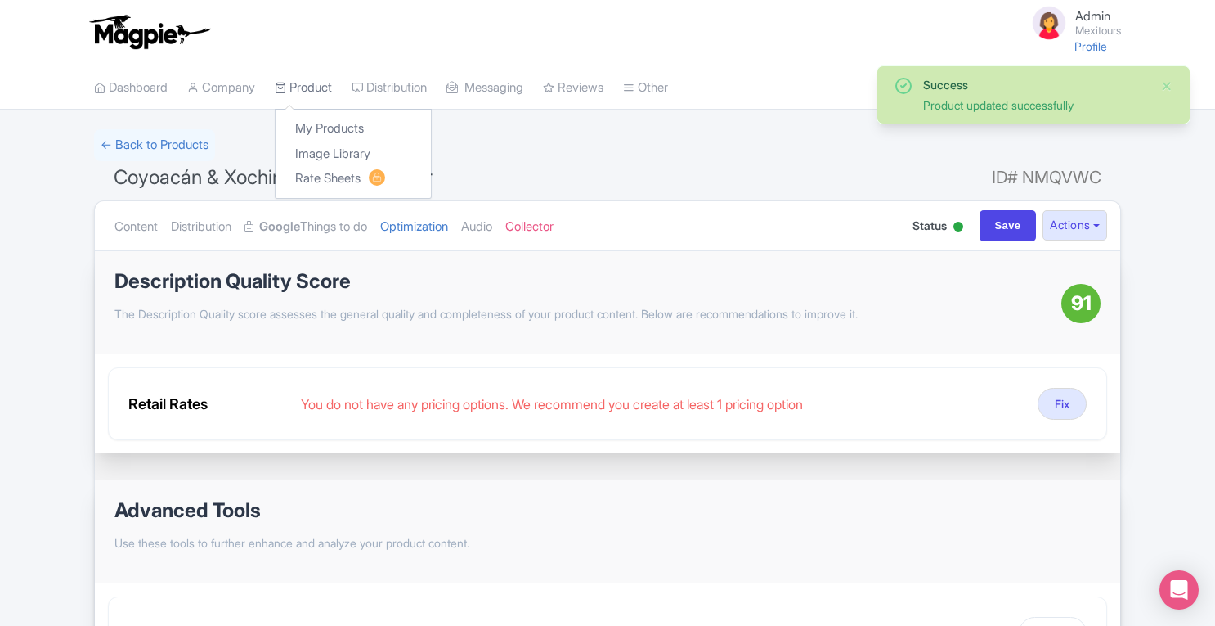
click at [303, 88] on link "Product" at bounding box center [303, 87] width 57 height 45
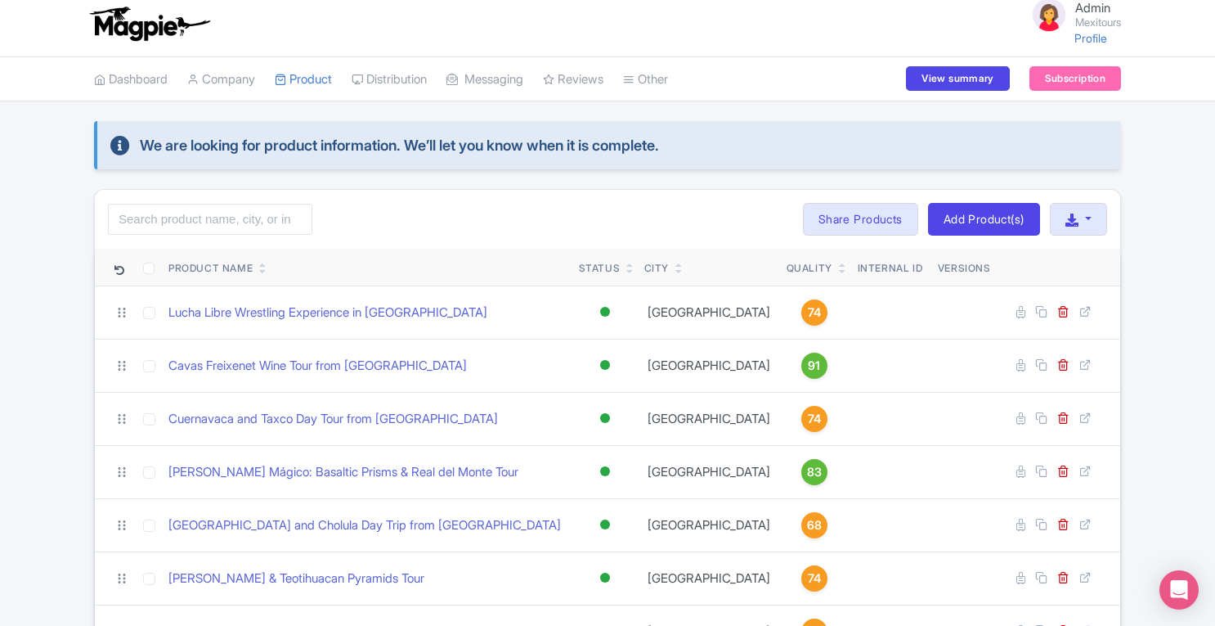
scroll to position [9, 0]
click at [227, 83] on link "Company" at bounding box center [221, 78] width 68 height 45
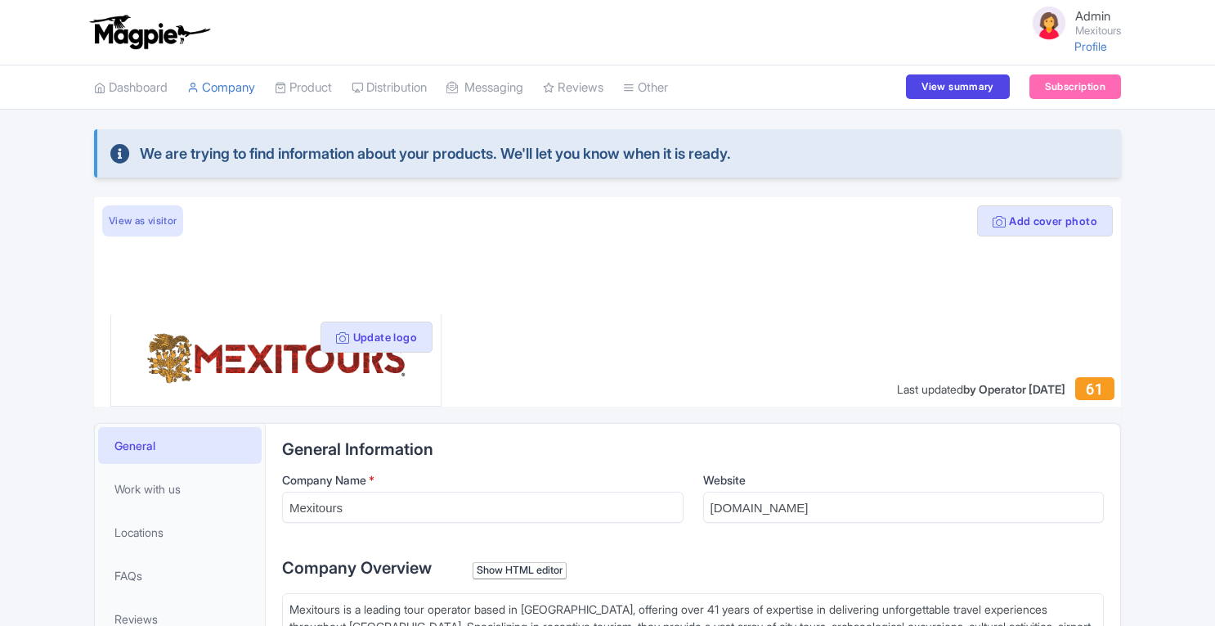
click at [209, 86] on link "Company" at bounding box center [221, 87] width 68 height 45
click at [1084, 45] on link "Profile" at bounding box center [1090, 46] width 33 height 14
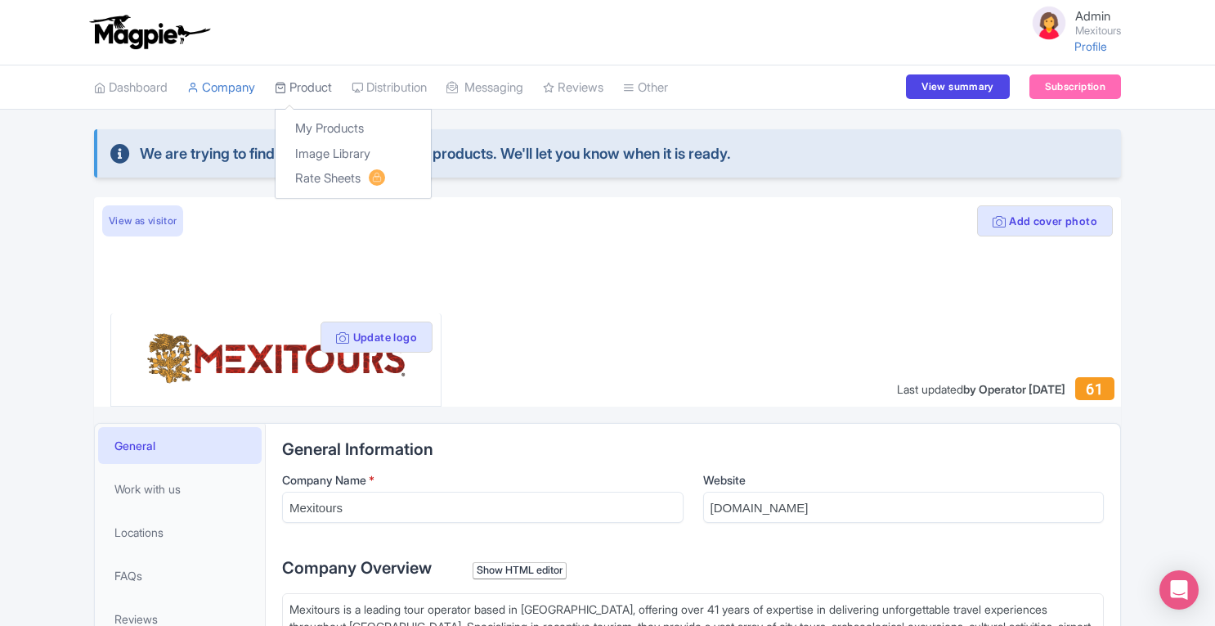
click at [314, 91] on link "Product" at bounding box center [303, 87] width 57 height 45
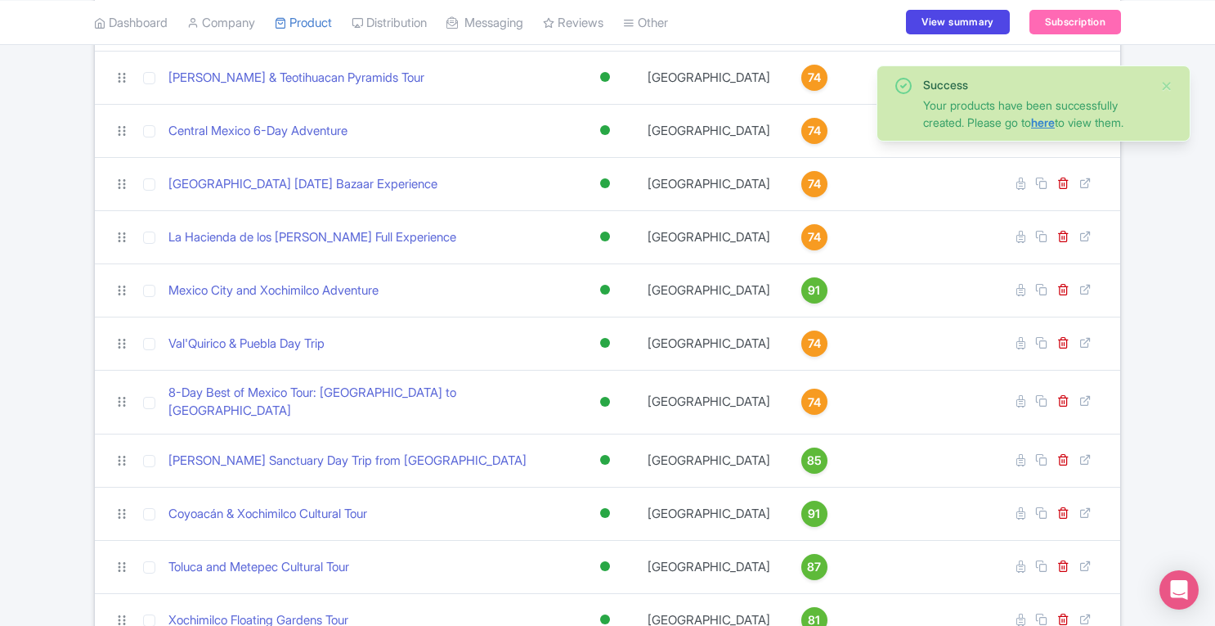
scroll to position [447, 0]
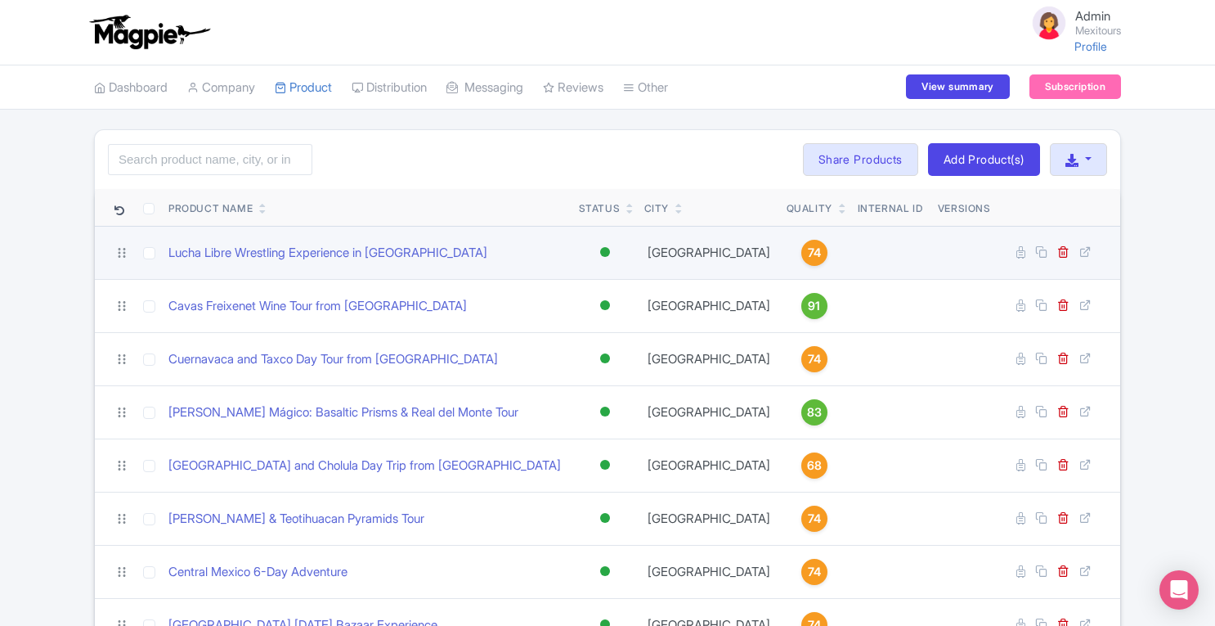
click at [808, 253] on span "74" at bounding box center [814, 253] width 13 height 18
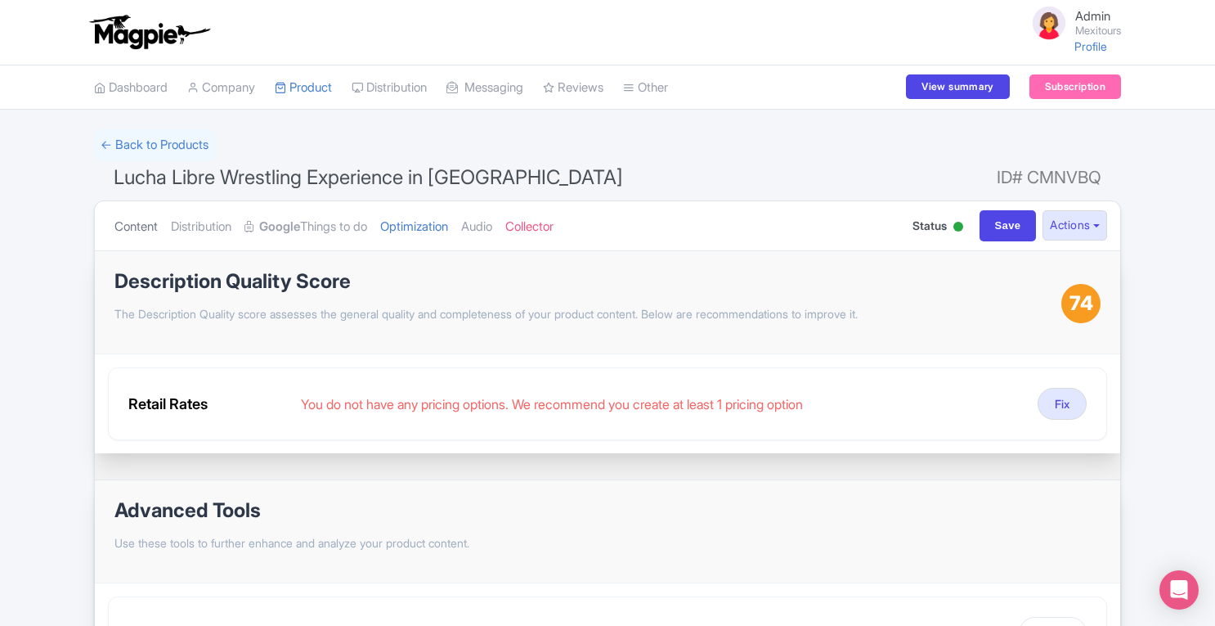
click at [145, 228] on link "Content" at bounding box center [135, 227] width 43 height 52
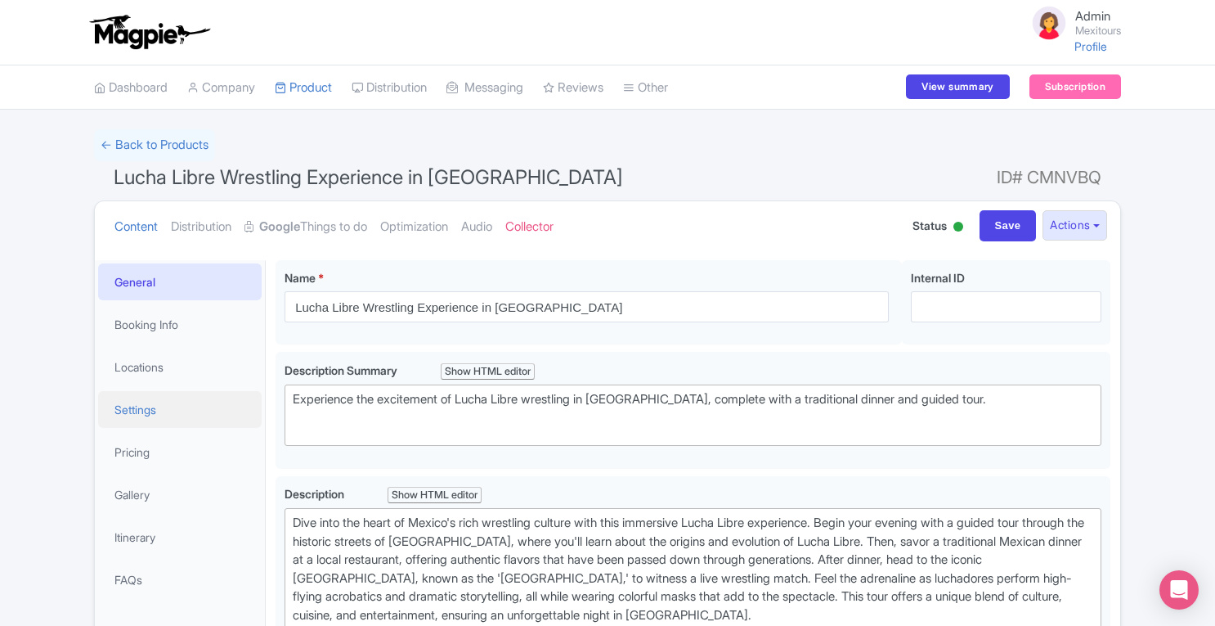
click at [136, 416] on link "Settings" at bounding box center [180, 409] width 164 height 37
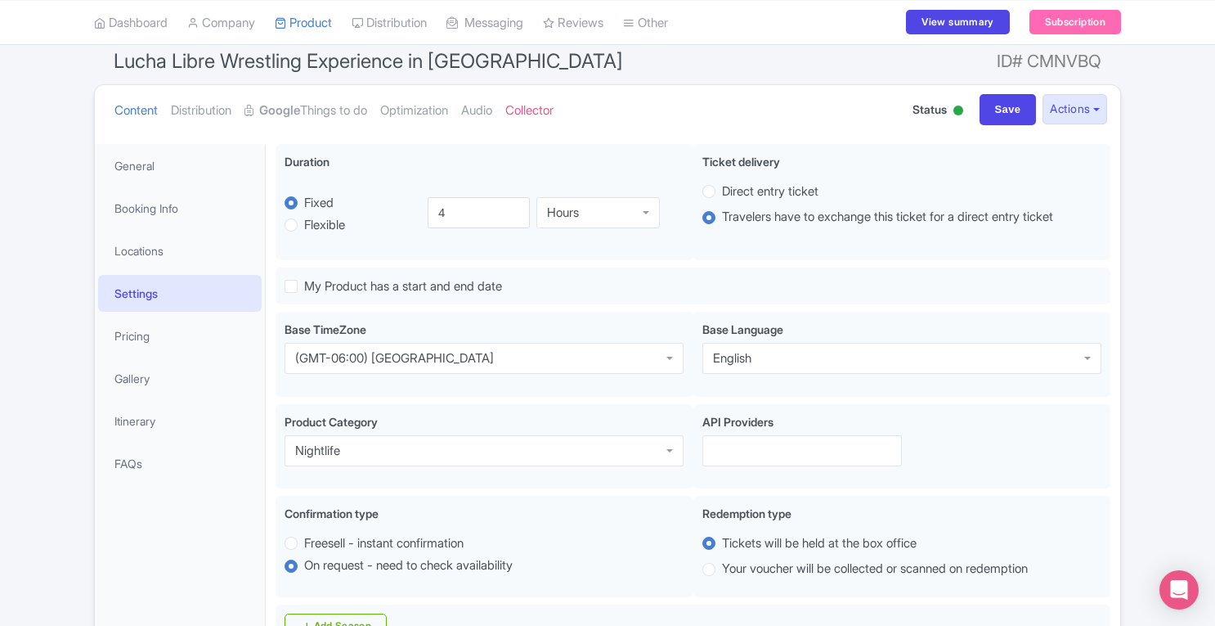
scroll to position [54, 0]
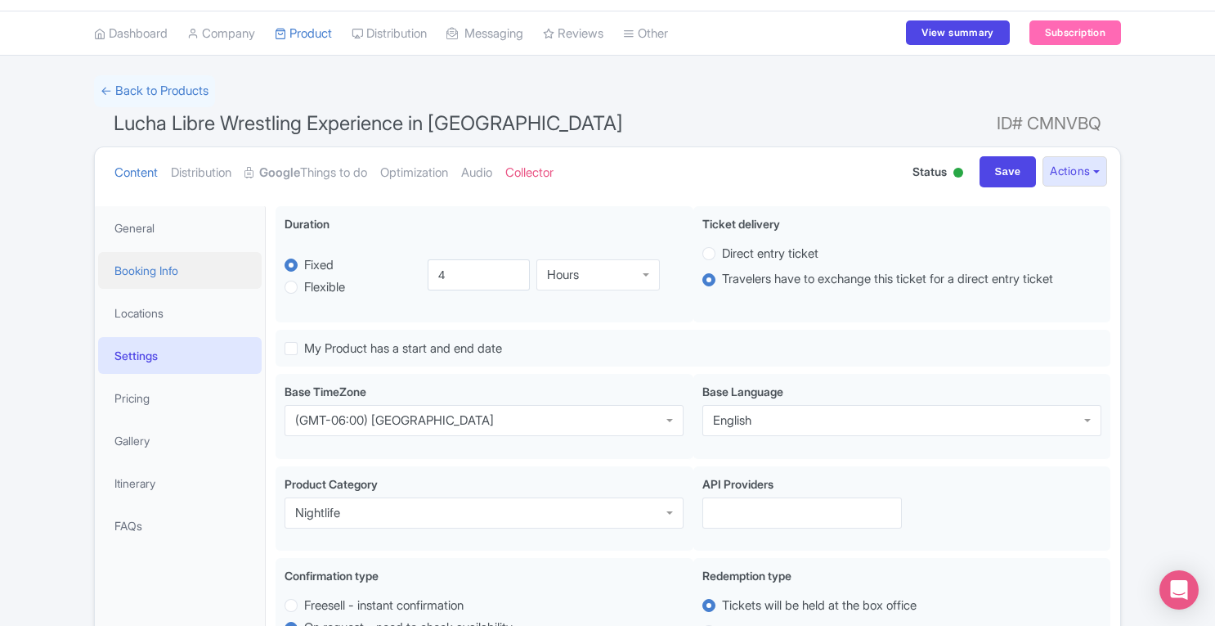
click at [170, 266] on link "Booking Info" at bounding box center [180, 270] width 164 height 37
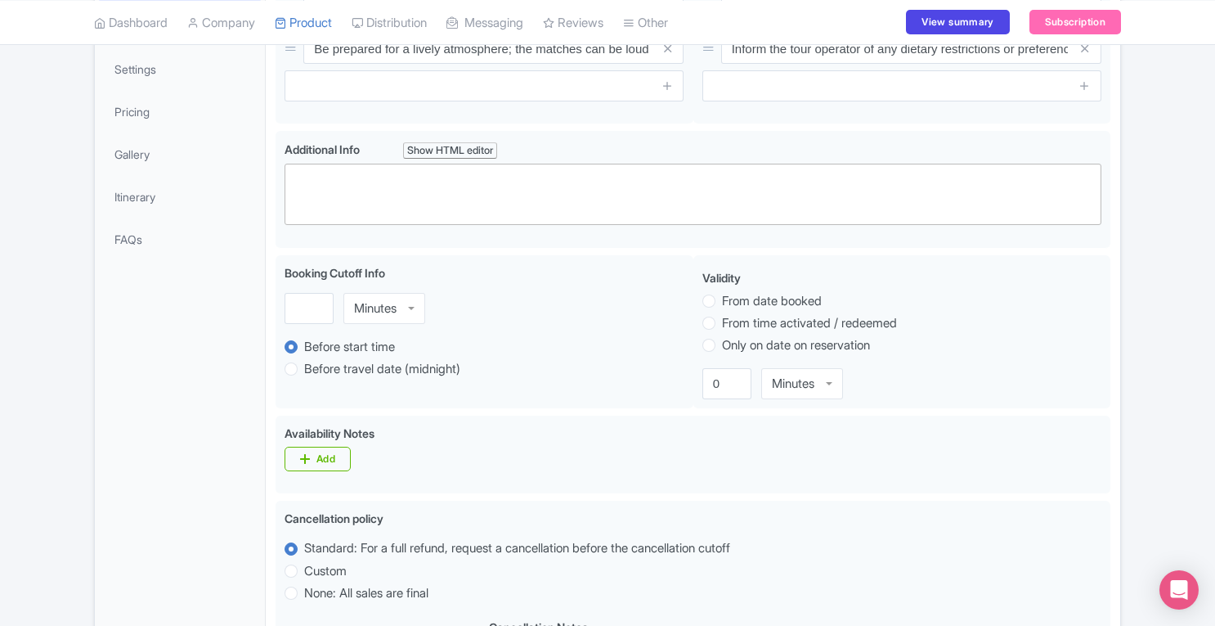
scroll to position [296, 0]
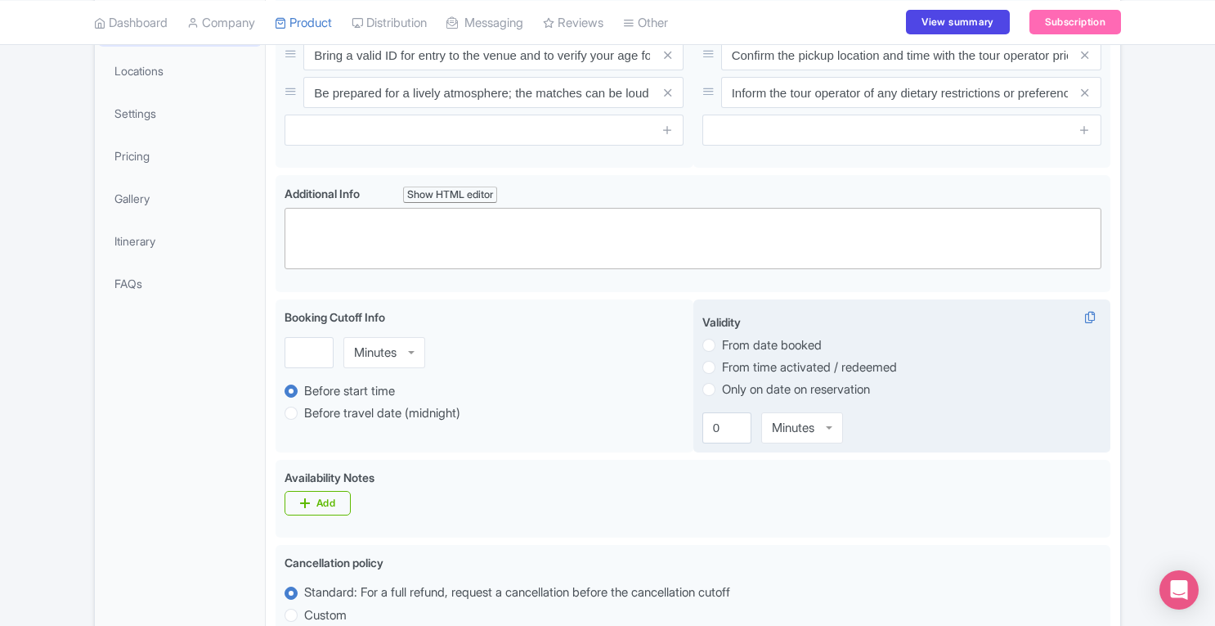
click at [722, 395] on label "Only on date on reservation" at bounding box center [796, 389] width 148 height 19
click at [722, 395] on input "Only on date on reservation" at bounding box center [730, 387] width 16 height 16
radio input "true"
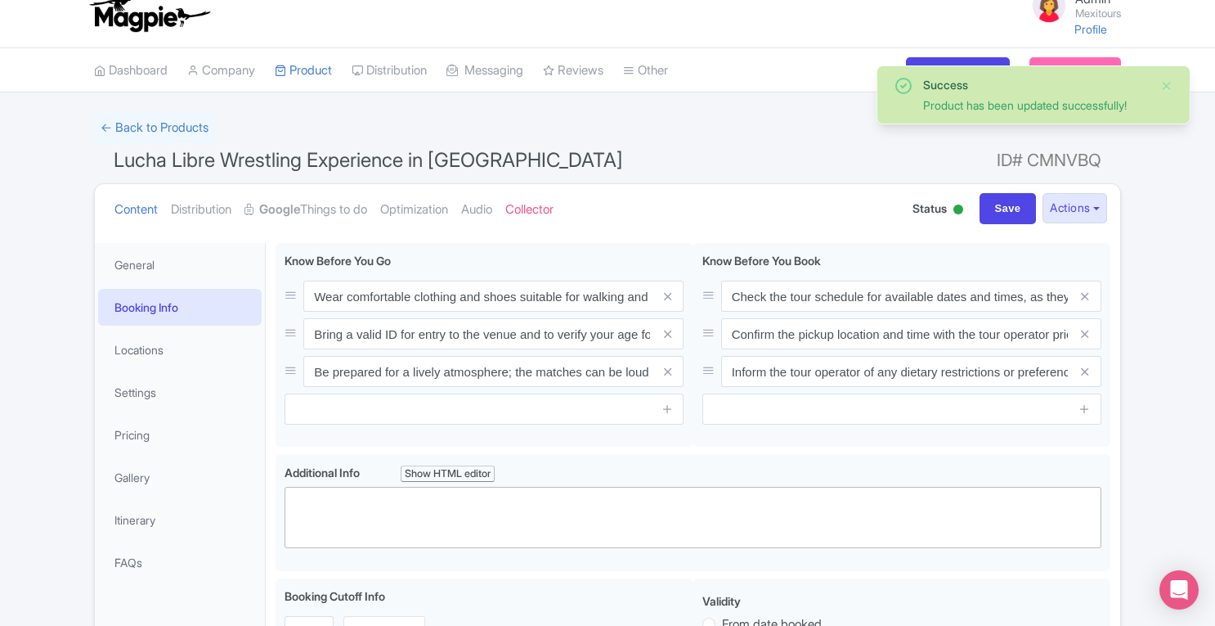
scroll to position [0, 0]
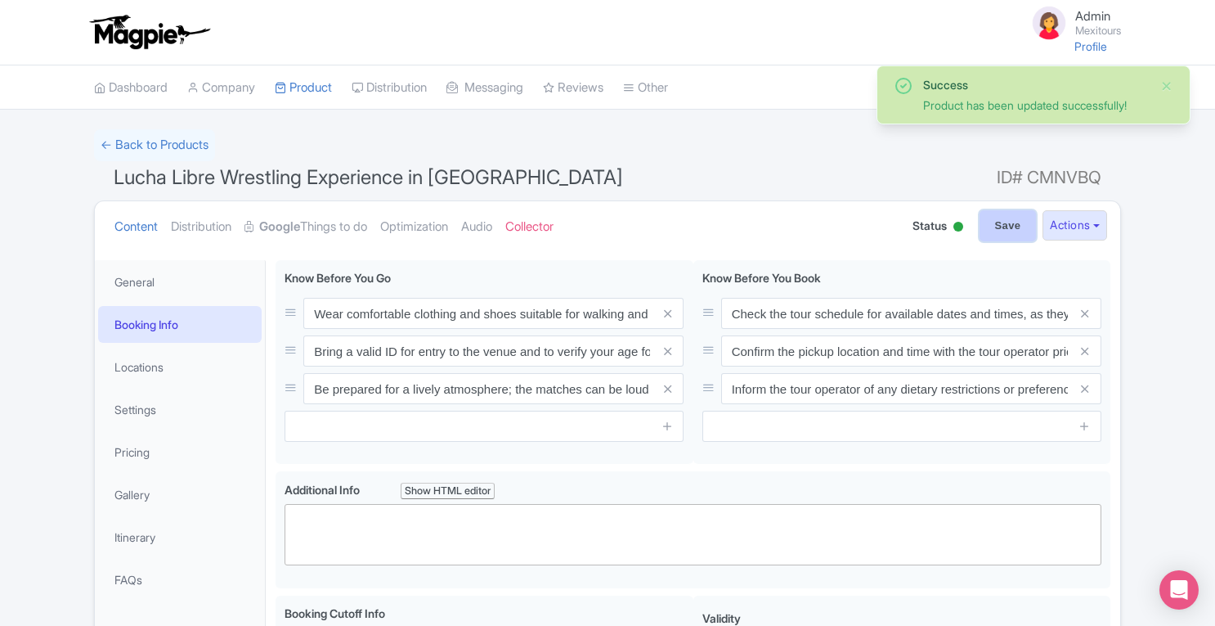
click at [1003, 231] on input "Save" at bounding box center [1008, 225] width 57 height 31
type input "Update Product"
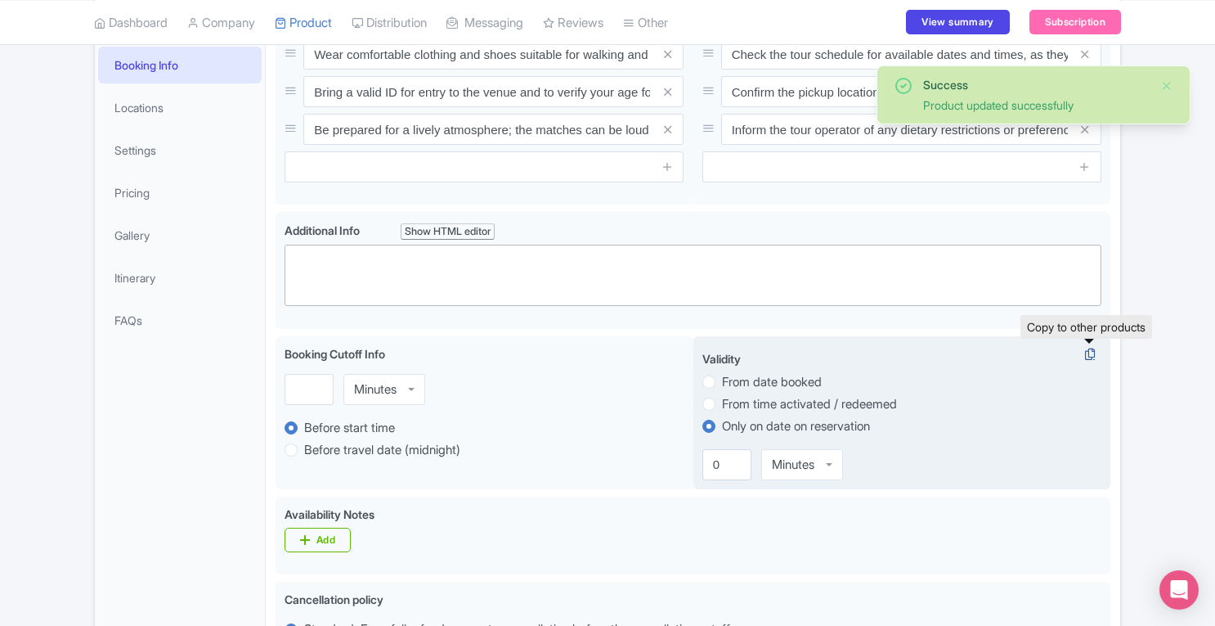
click at [1088, 355] on icon at bounding box center [1090, 354] width 23 height 15
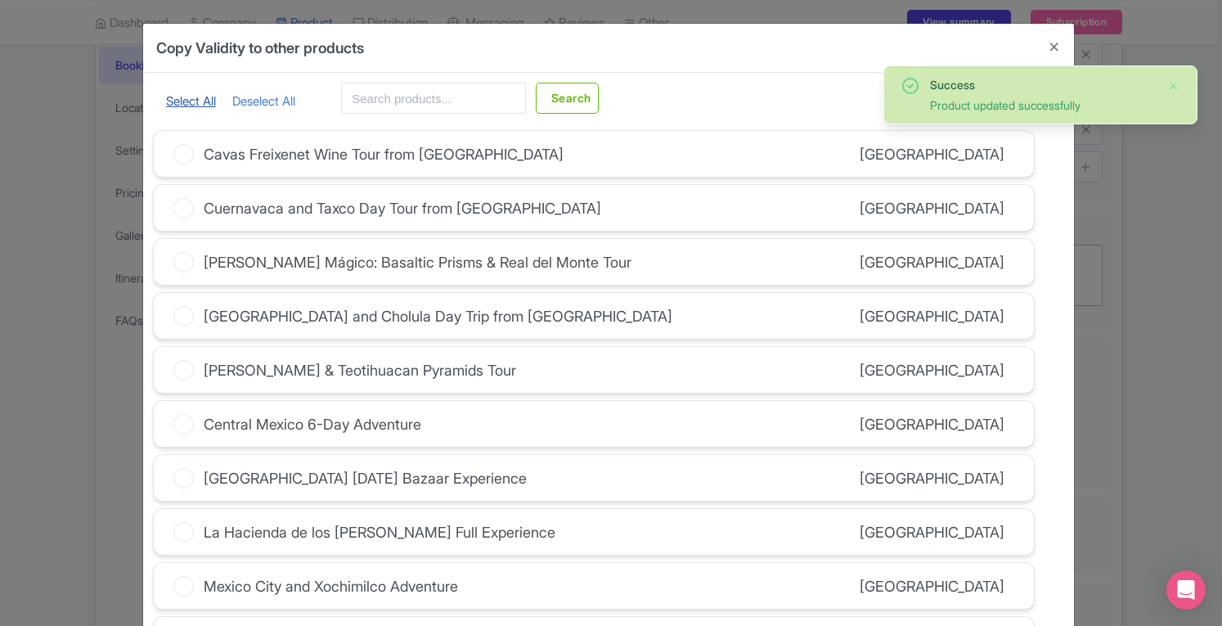
click at [186, 104] on link "Select All" at bounding box center [191, 101] width 50 height 16
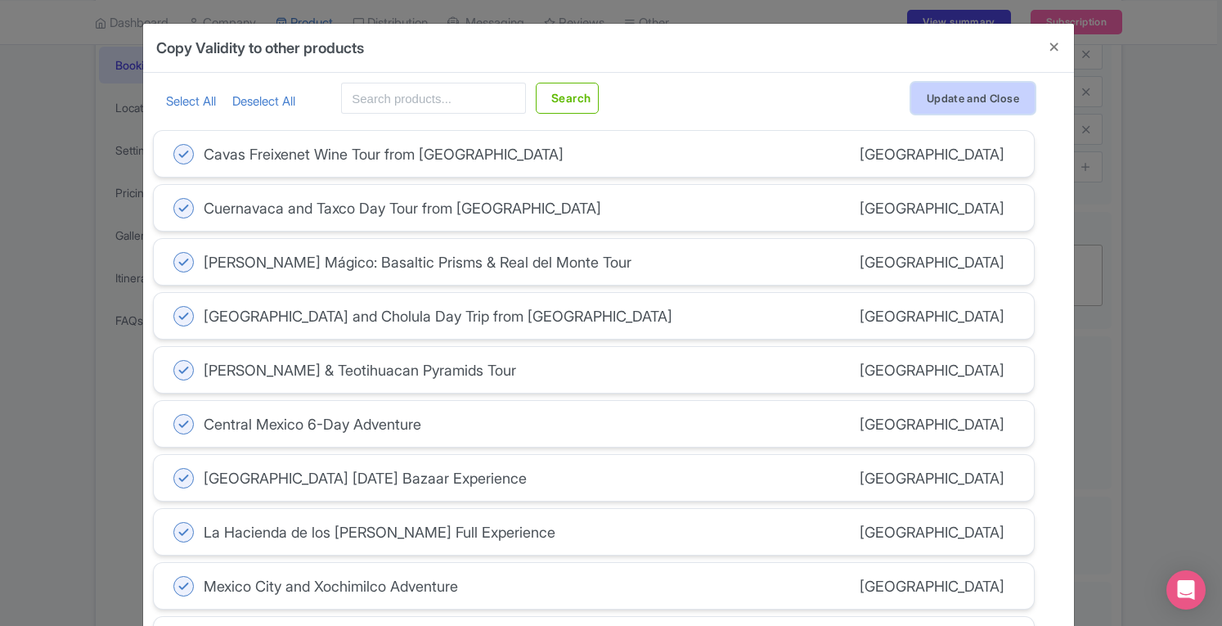
click at [947, 99] on button "Update and Close" at bounding box center [972, 98] width 123 height 31
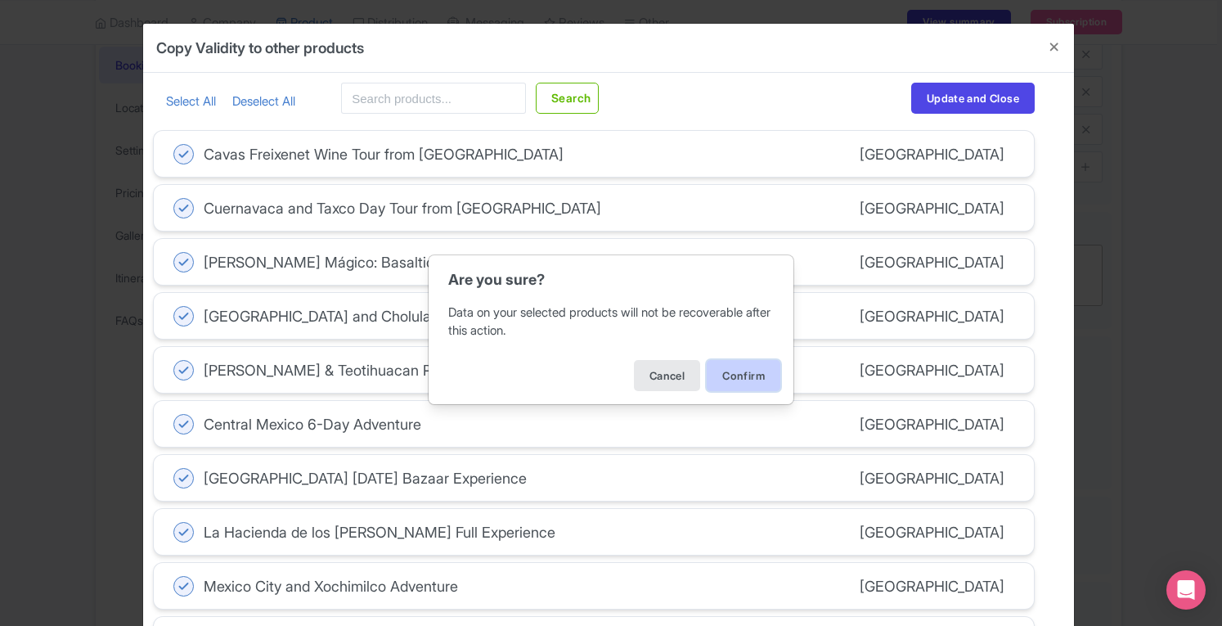
click at [760, 366] on button "Confirm" at bounding box center [744, 375] width 74 height 31
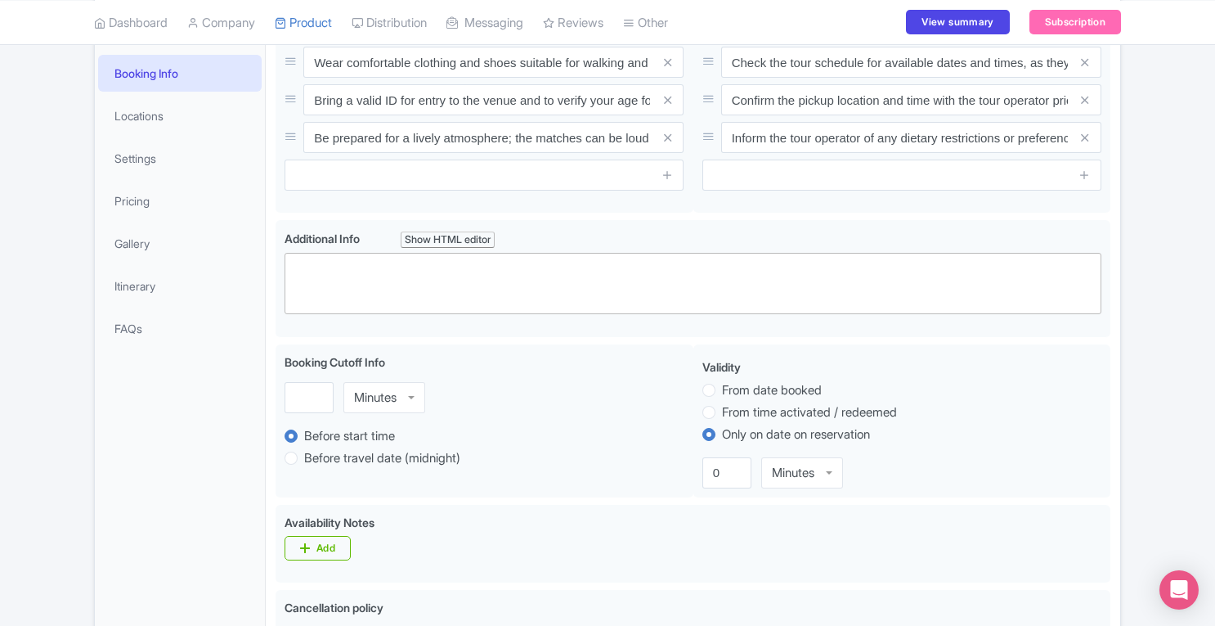
scroll to position [262, 0]
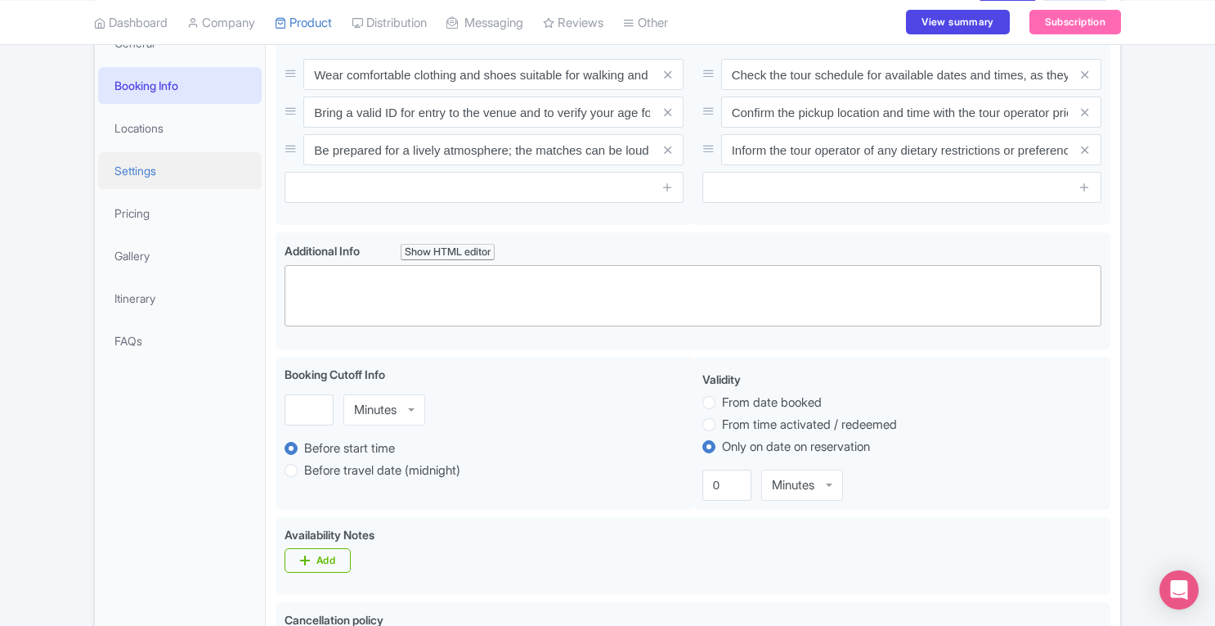
click at [167, 177] on link "Settings" at bounding box center [180, 170] width 164 height 37
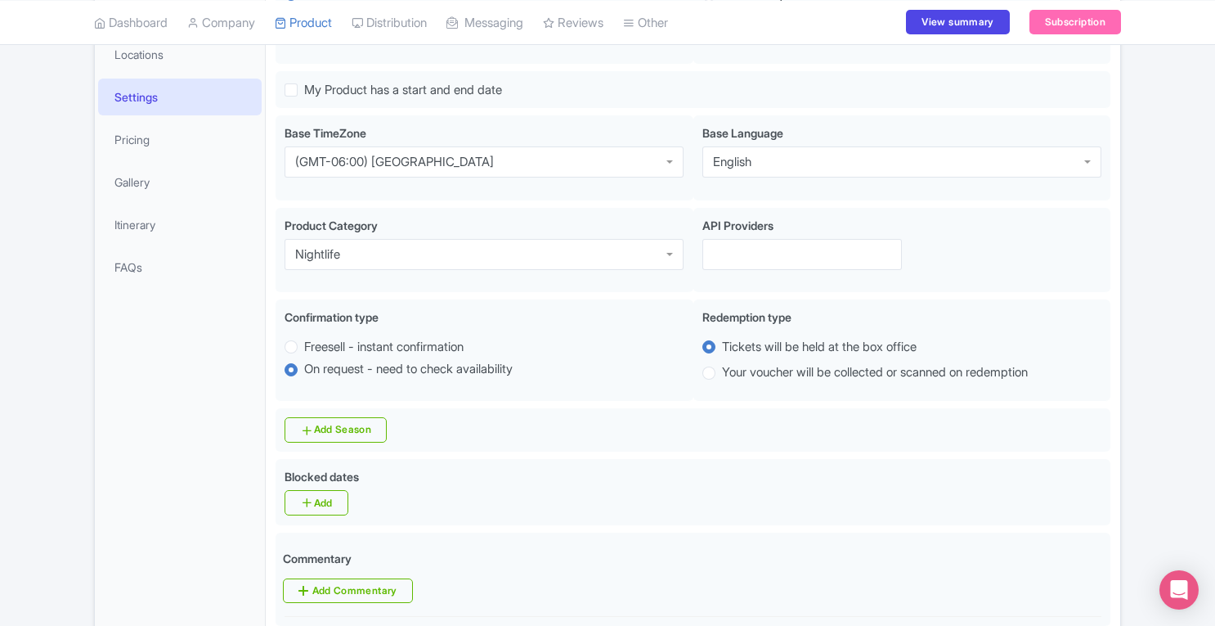
scroll to position [0, 0]
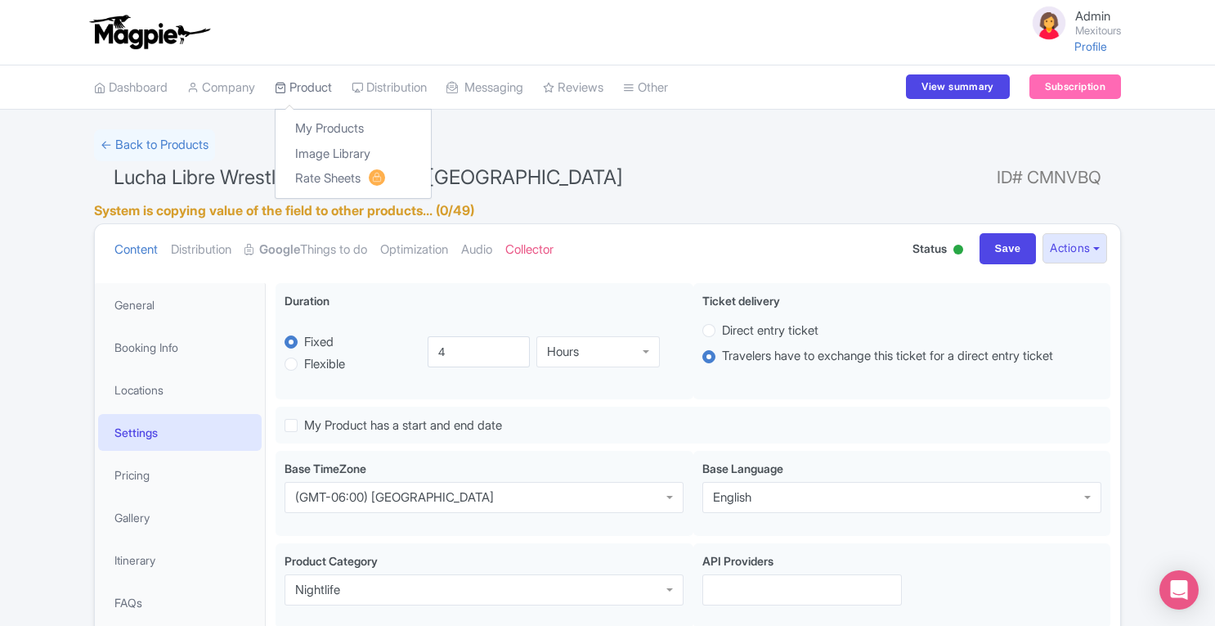
click at [309, 83] on link "Product" at bounding box center [303, 87] width 57 height 45
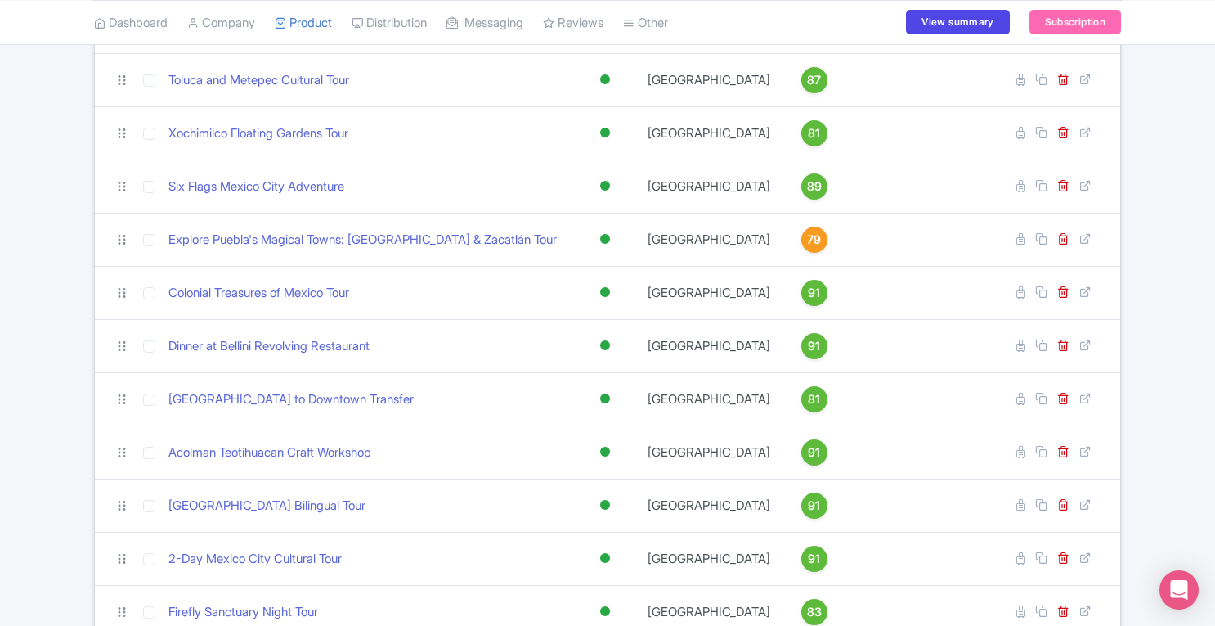
scroll to position [756, 0]
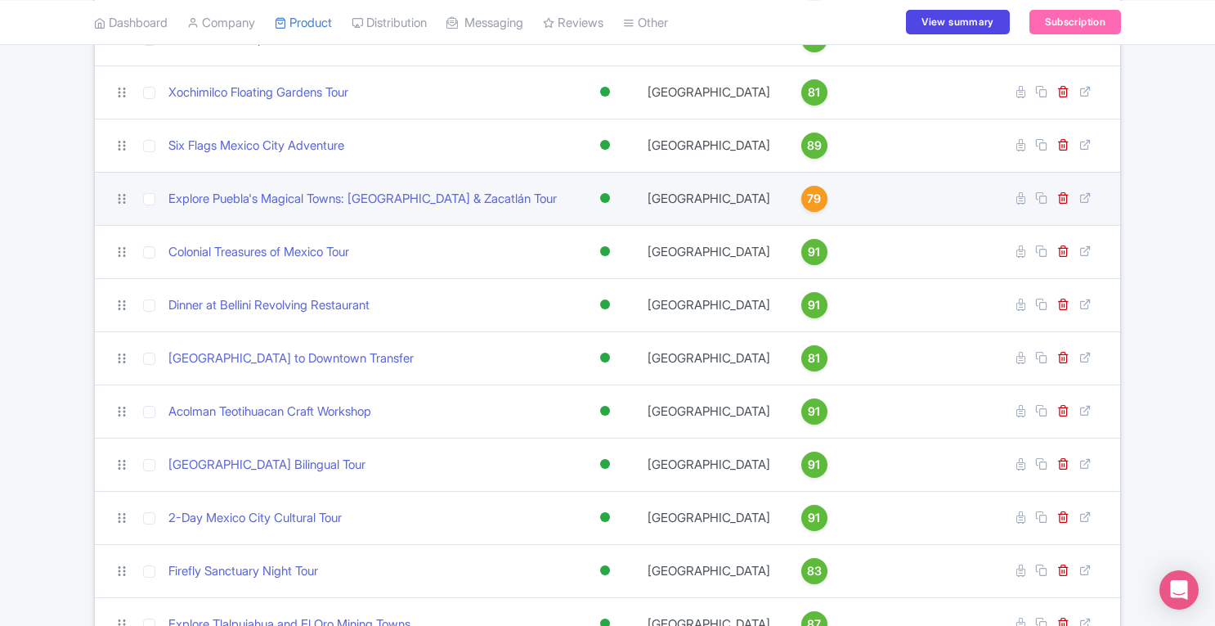
click at [807, 190] on span "79" at bounding box center [814, 199] width 14 height 18
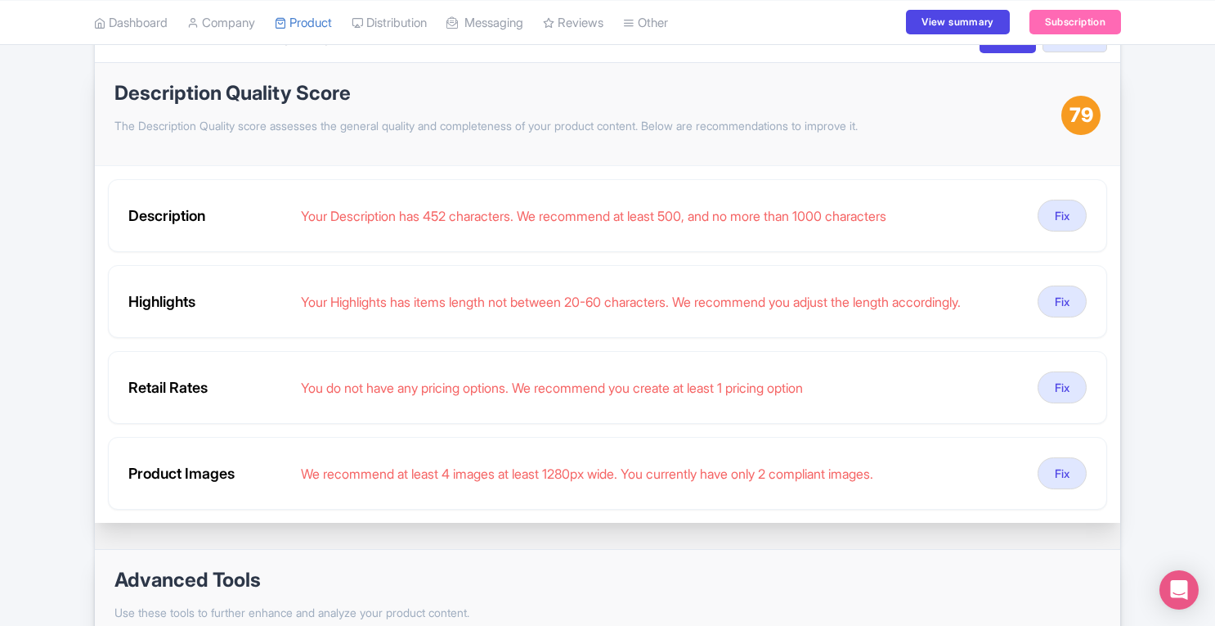
scroll to position [65, 0]
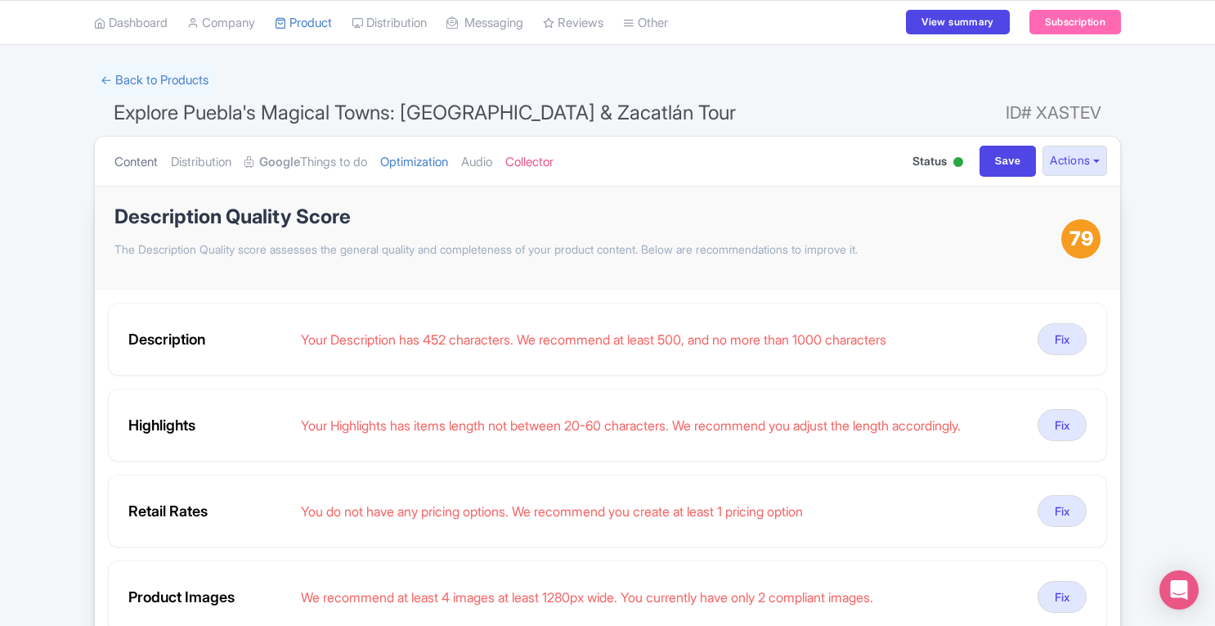
click at [147, 163] on link "Content" at bounding box center [135, 163] width 43 height 52
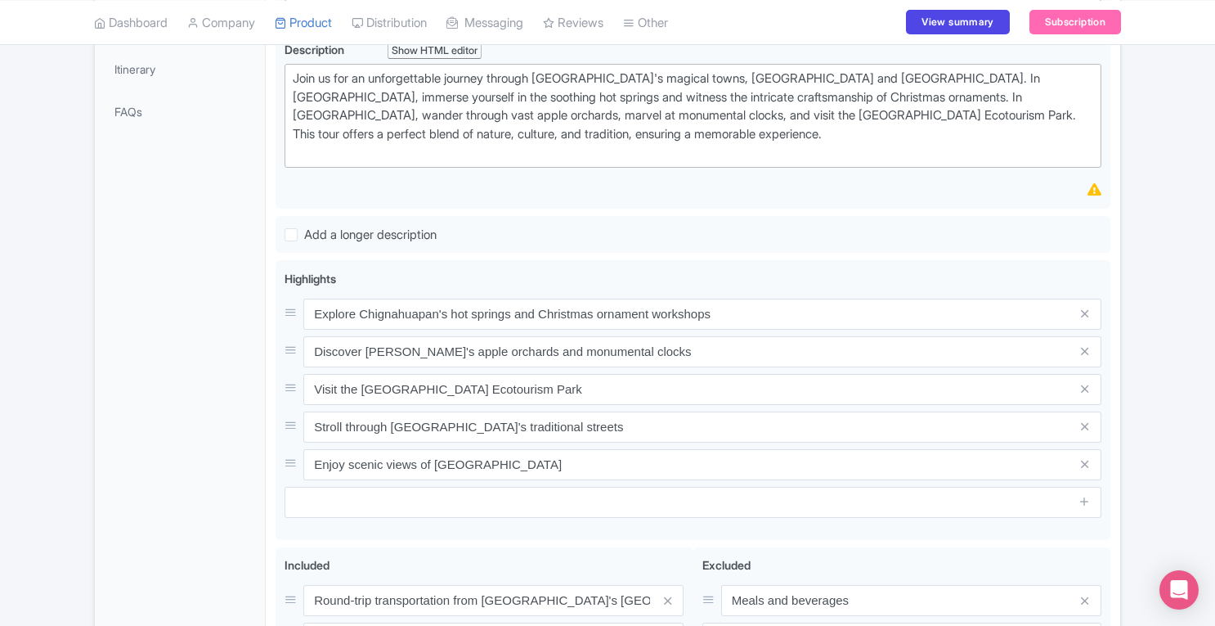
scroll to position [480, 0]
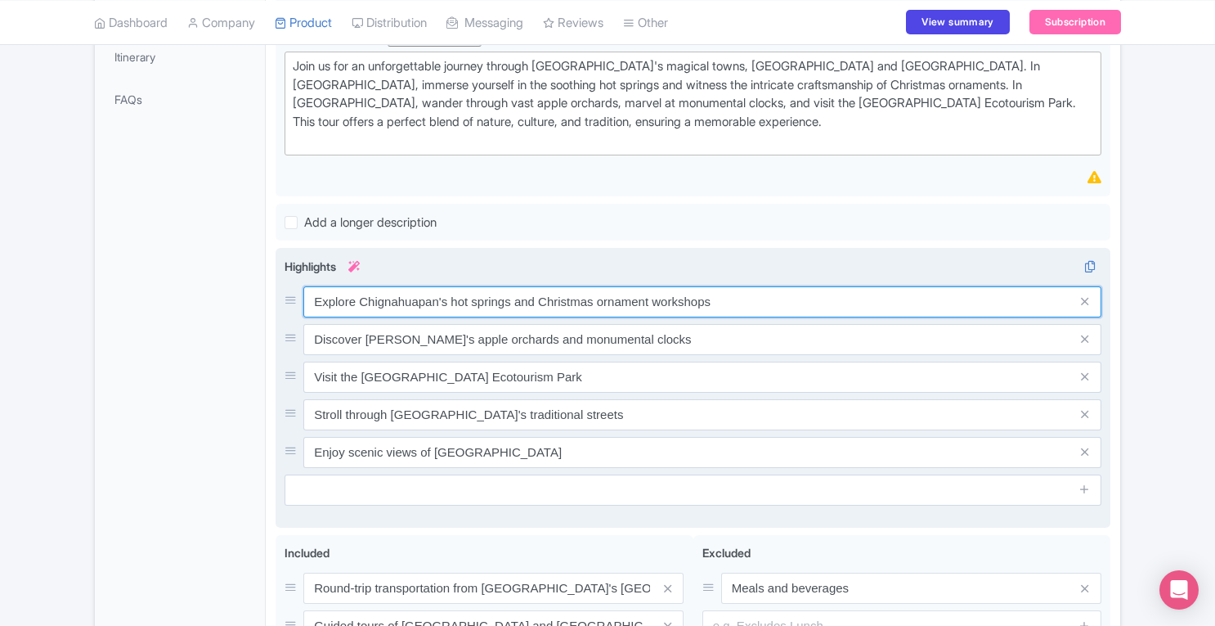
drag, startPoint x: 513, startPoint y: 297, endPoint x: 732, endPoint y: 290, distance: 219.2
click at [732, 290] on input "Explore Chignahuapan's hot springs and Christmas ornament workshops" at bounding box center [702, 301] width 798 height 31
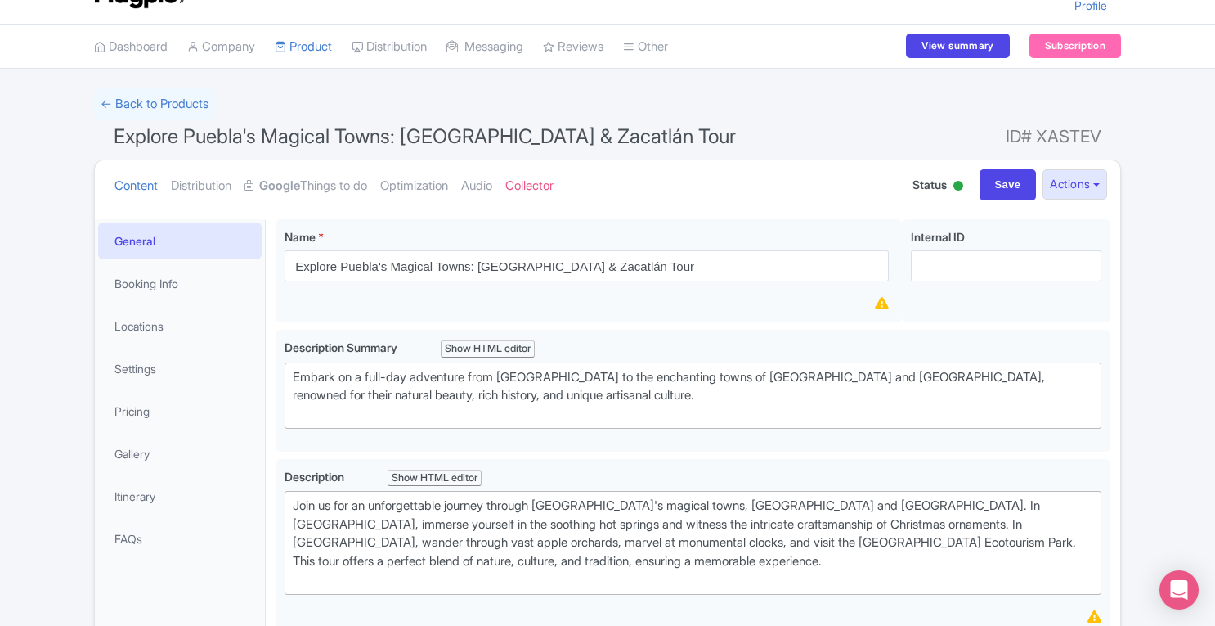
scroll to position [38, 0]
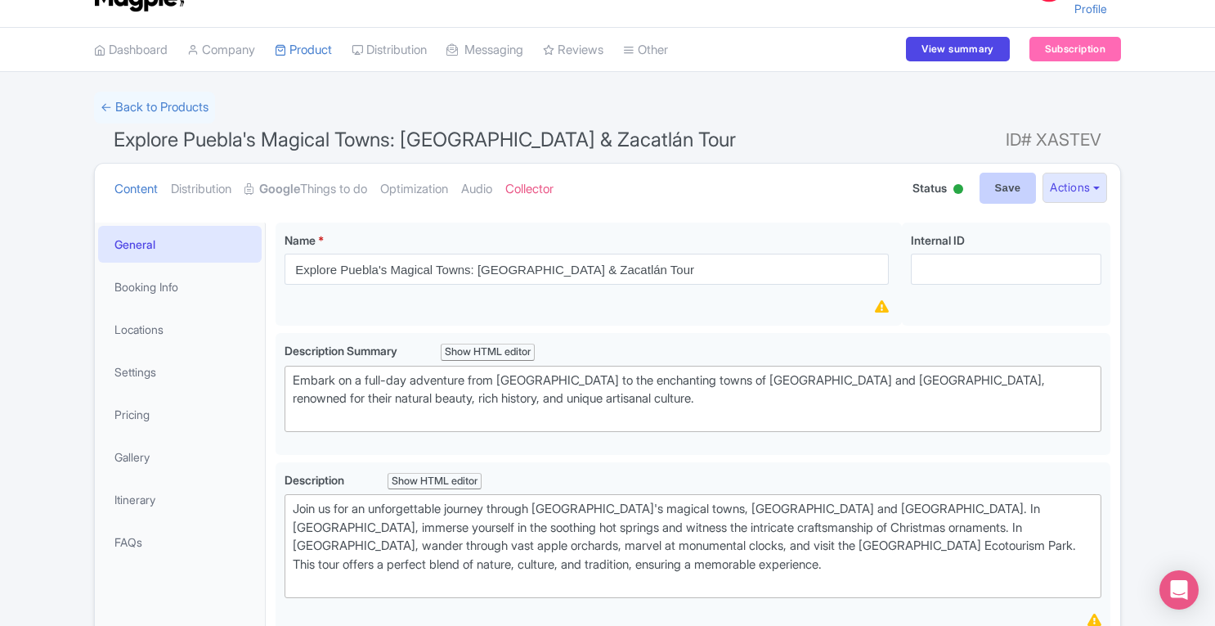
type input "Explore Chignahuapan's hot springs"
click at [997, 184] on input "Save" at bounding box center [1008, 188] width 57 height 31
type input "Saving..."
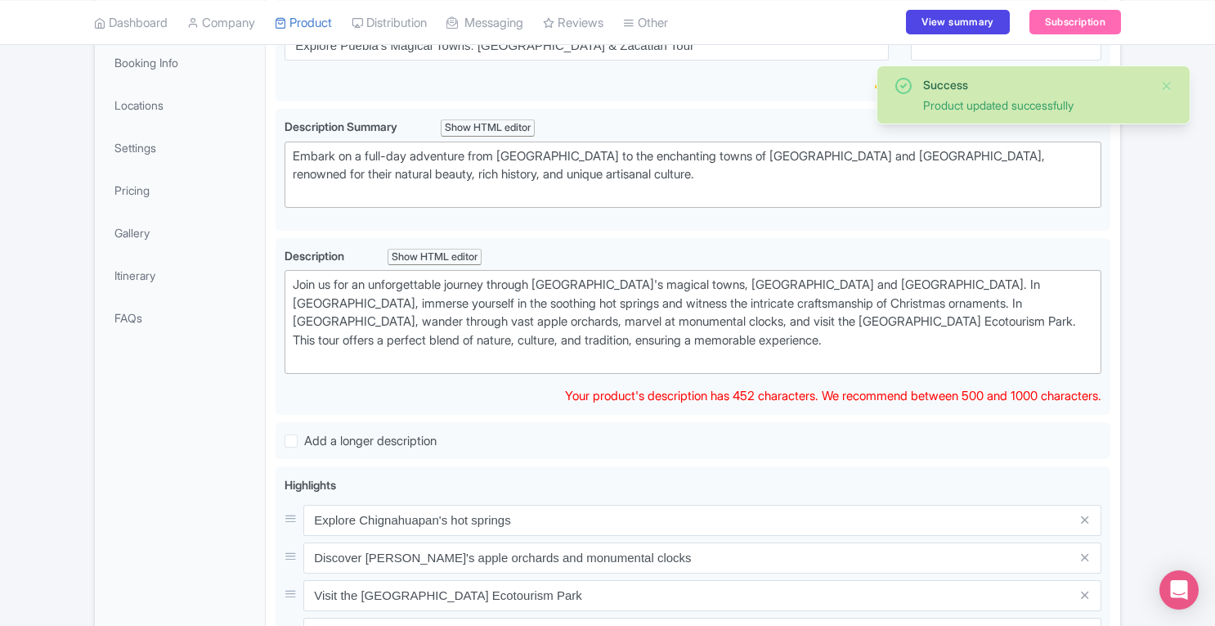
scroll to position [249, 0]
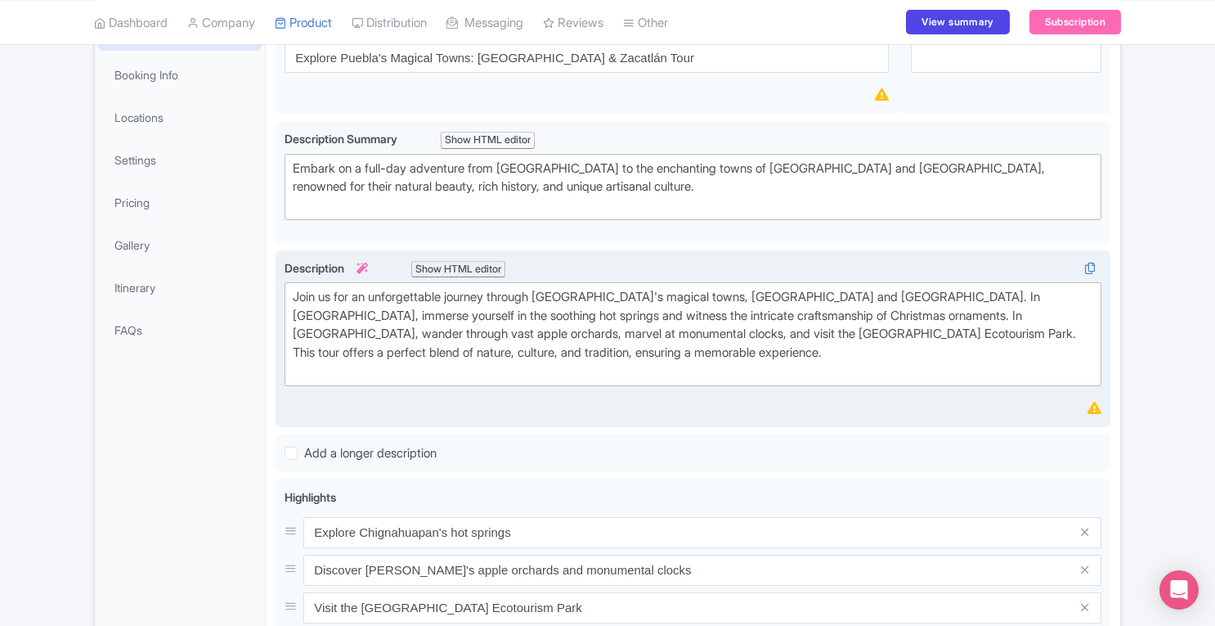
click at [366, 265] on icon at bounding box center [362, 267] width 11 height 11
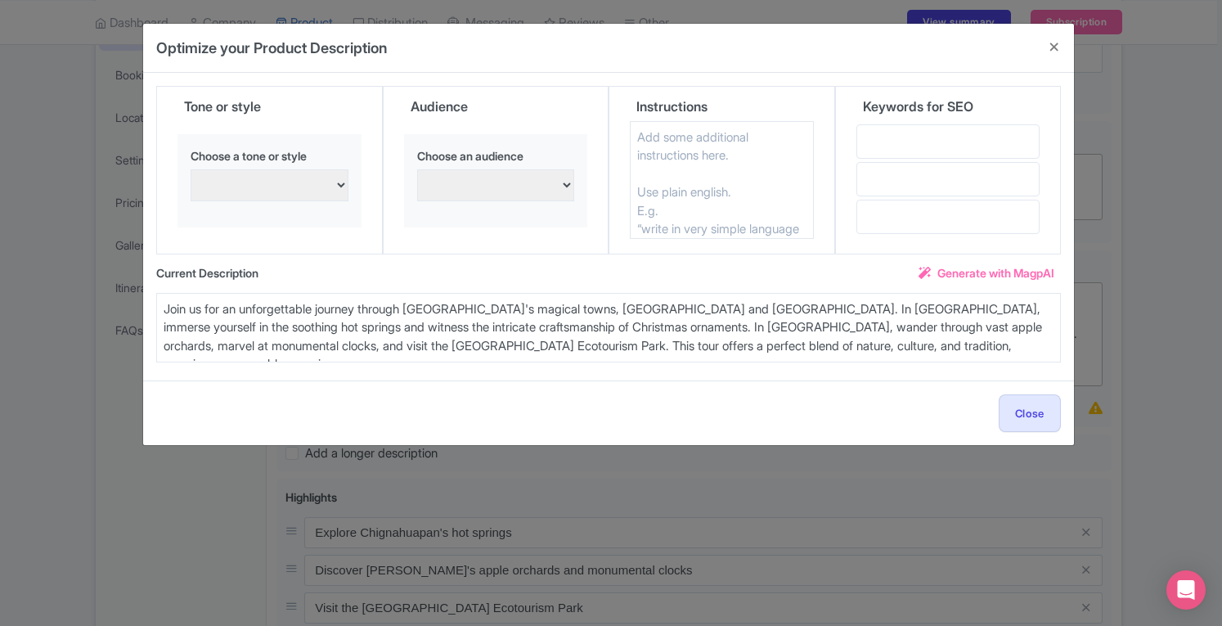
click at [959, 264] on span "Generate with MagpAI" at bounding box center [995, 272] width 117 height 17
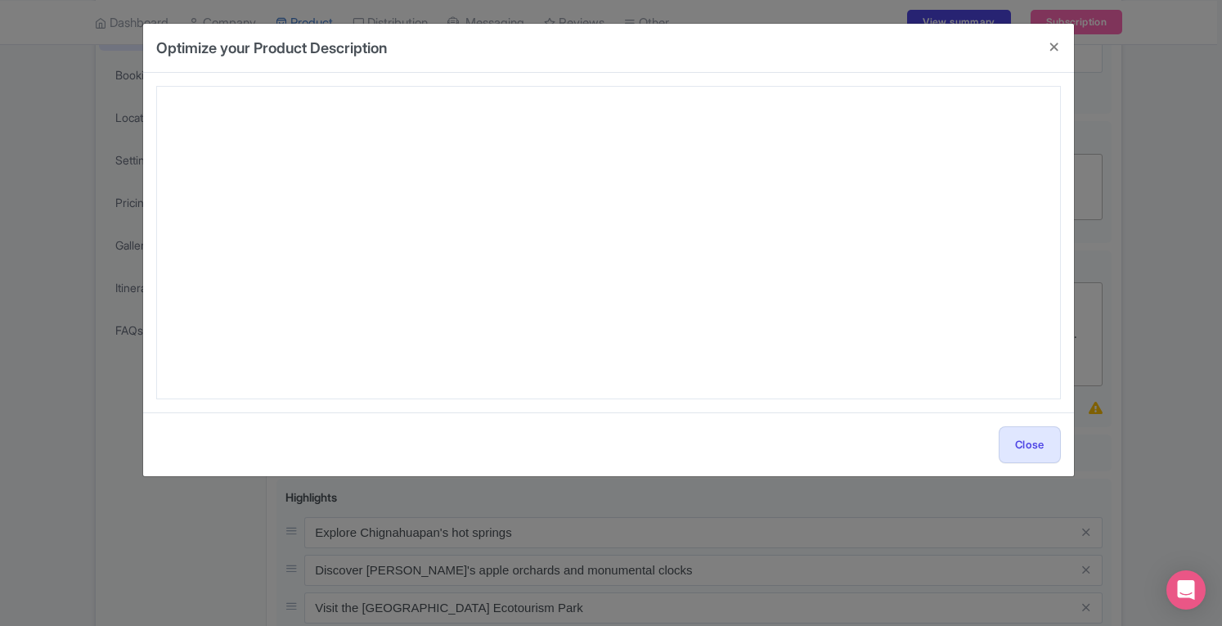
type textarea "Discover the wonders of Puebla’s Sierra Norte on our Explore Puebla's Magical T…"
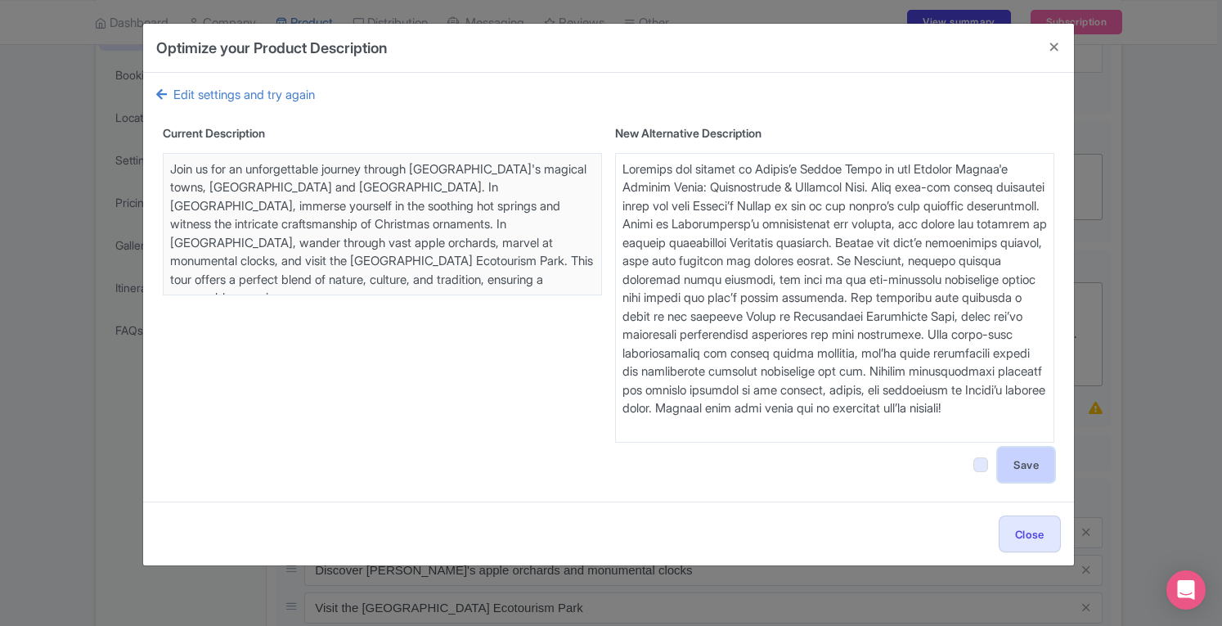
click at [1025, 469] on button "Save" at bounding box center [1026, 464] width 56 height 34
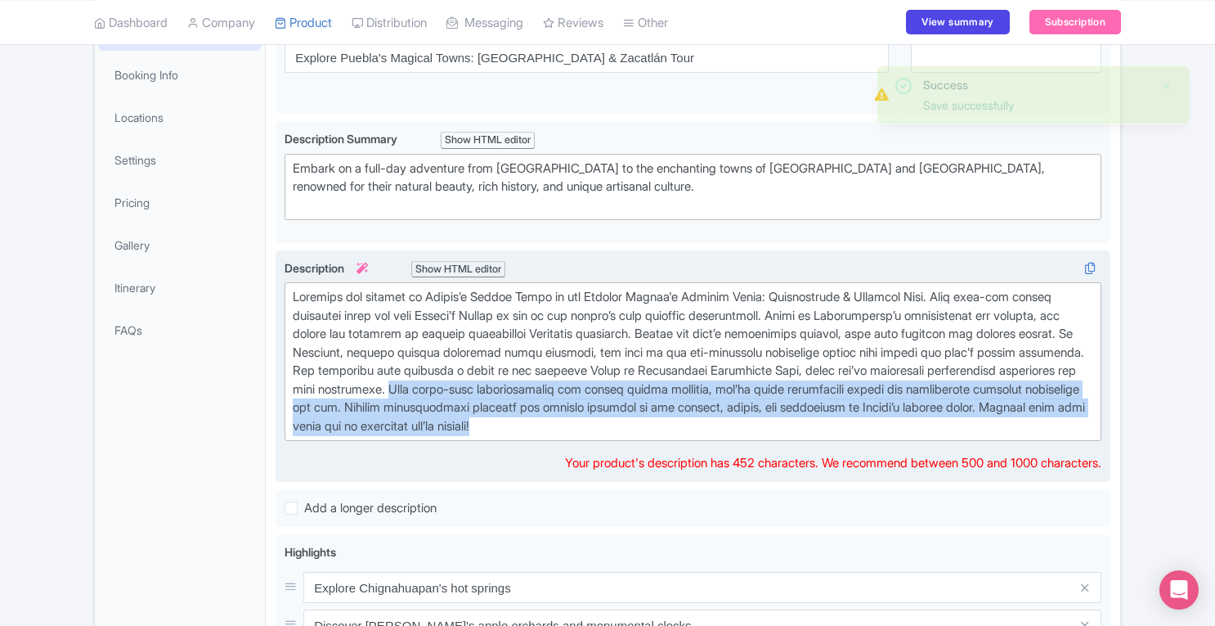
drag, startPoint x: 554, startPoint y: 384, endPoint x: 778, endPoint y: 431, distance: 229.0
click at [778, 431] on trix-editor at bounding box center [693, 361] width 817 height 159
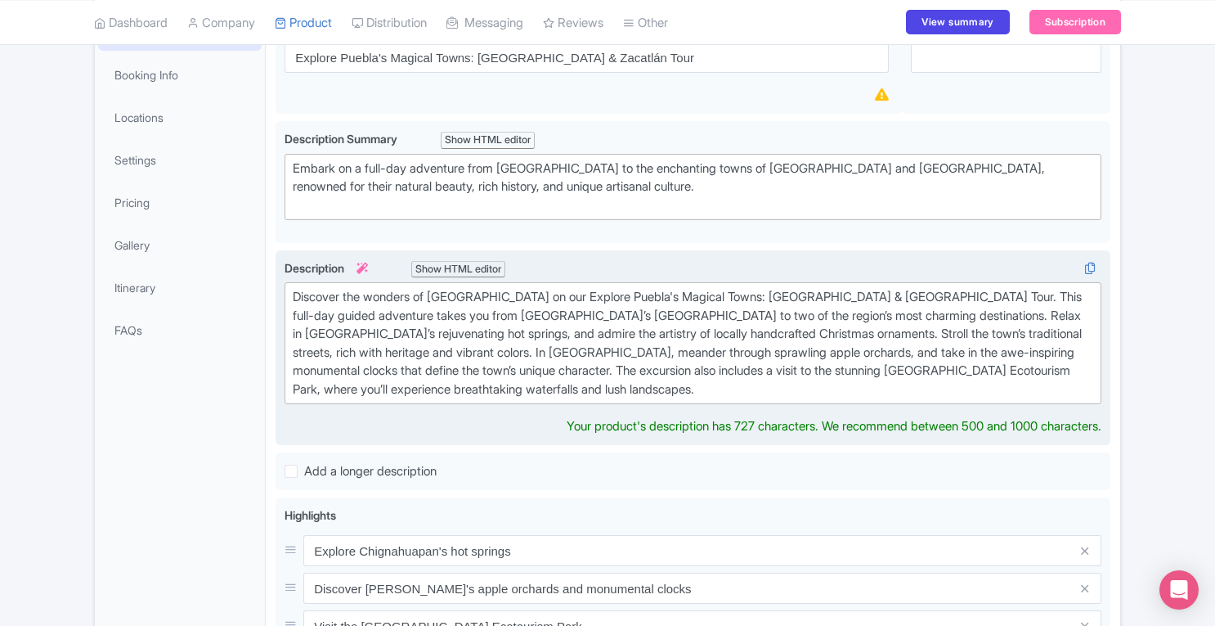
type trix-editor "<div>Discover the wonders of Puebla’s Sierra Norte on our Explore Puebla's Magi…"
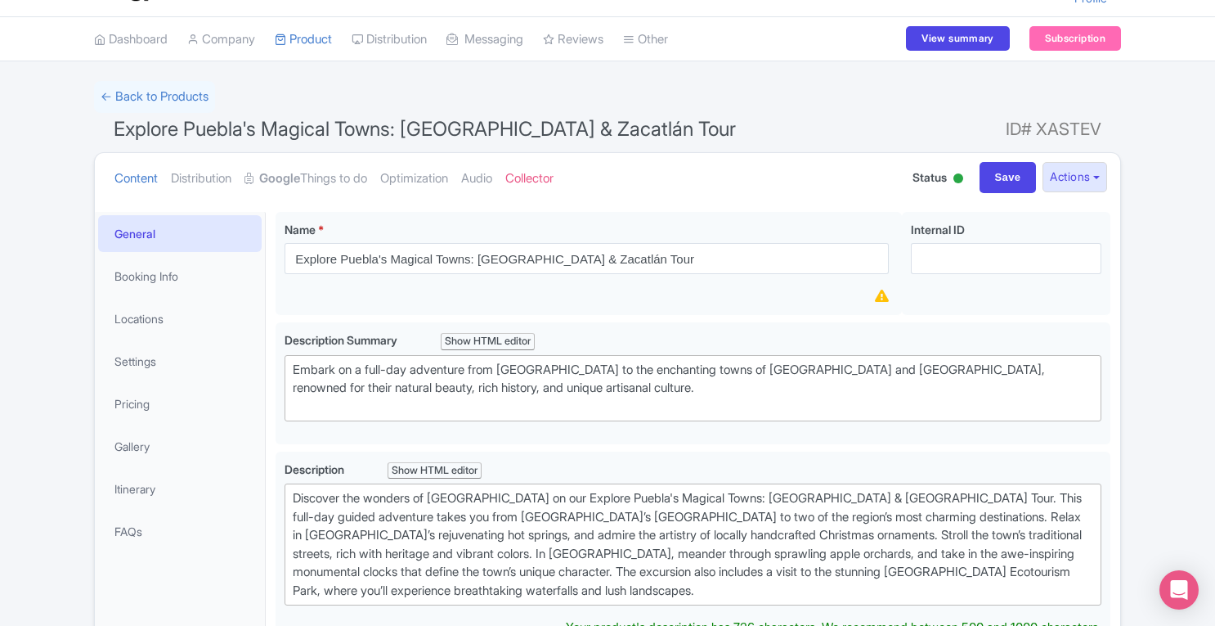
scroll to position [43, 0]
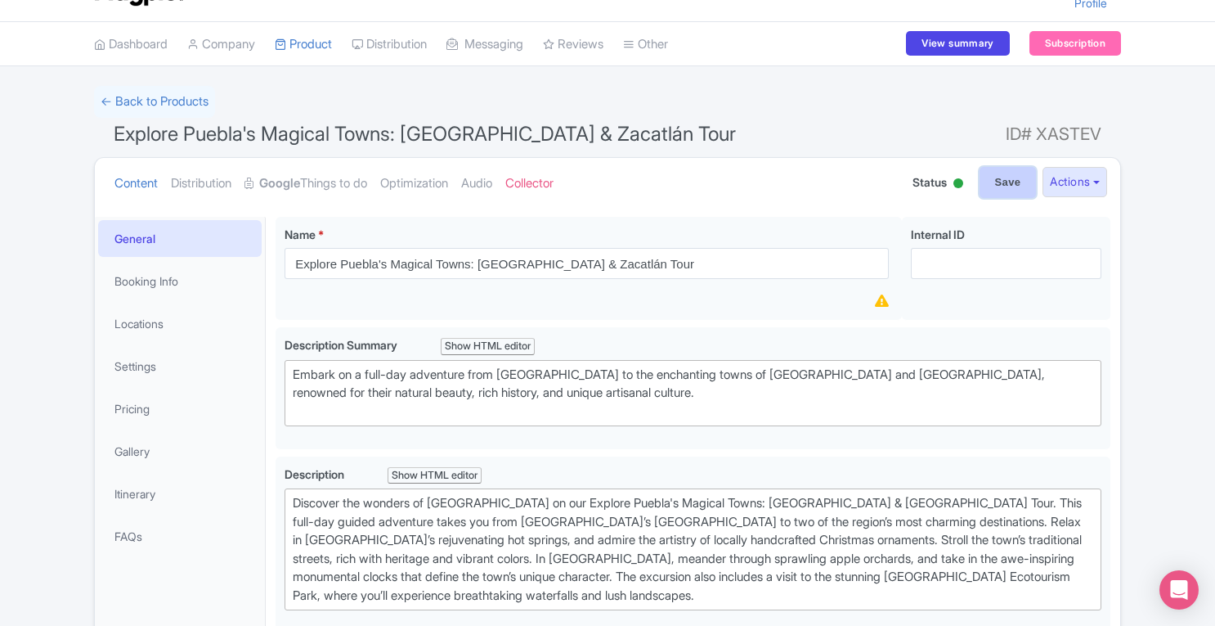
click at [1008, 167] on input "Save" at bounding box center [1008, 182] width 57 height 31
type input "Saving..."
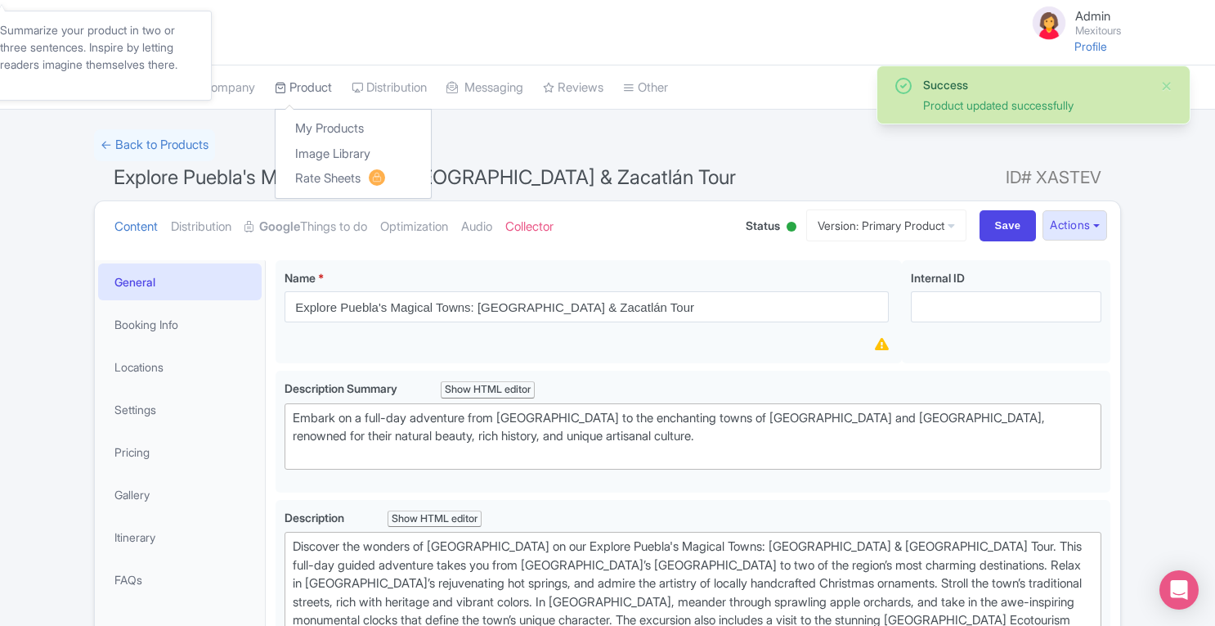
click at [320, 85] on link "Product" at bounding box center [303, 87] width 57 height 45
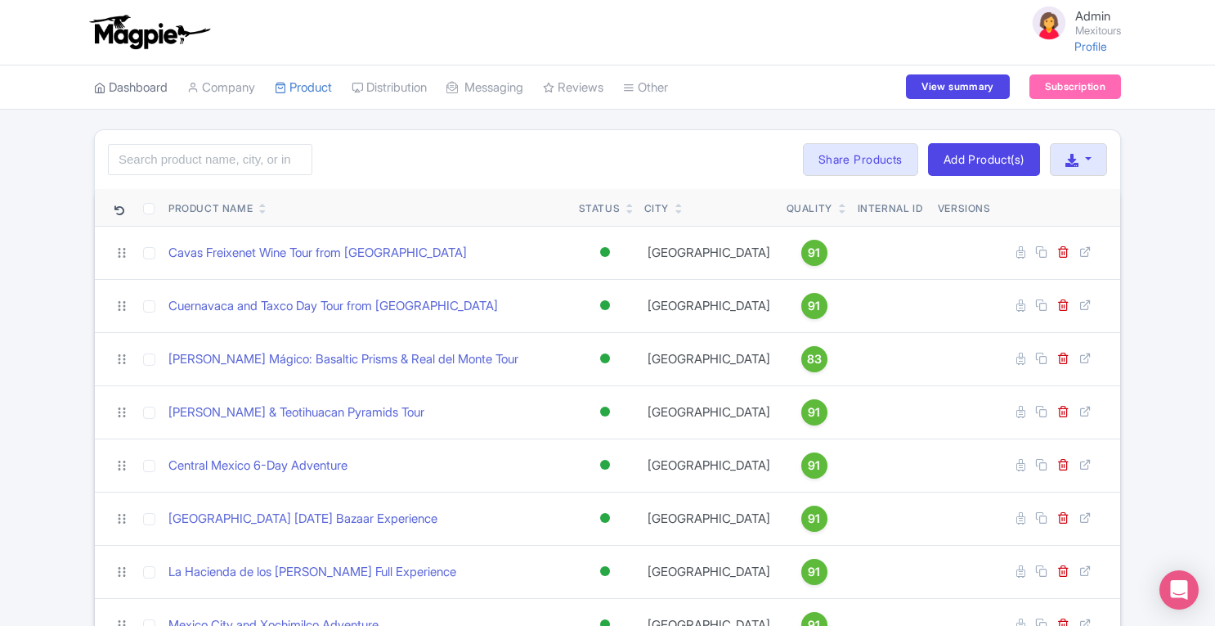
click at [132, 84] on link "Dashboard" at bounding box center [131, 87] width 74 height 45
